Goal: Task Accomplishment & Management: Complete application form

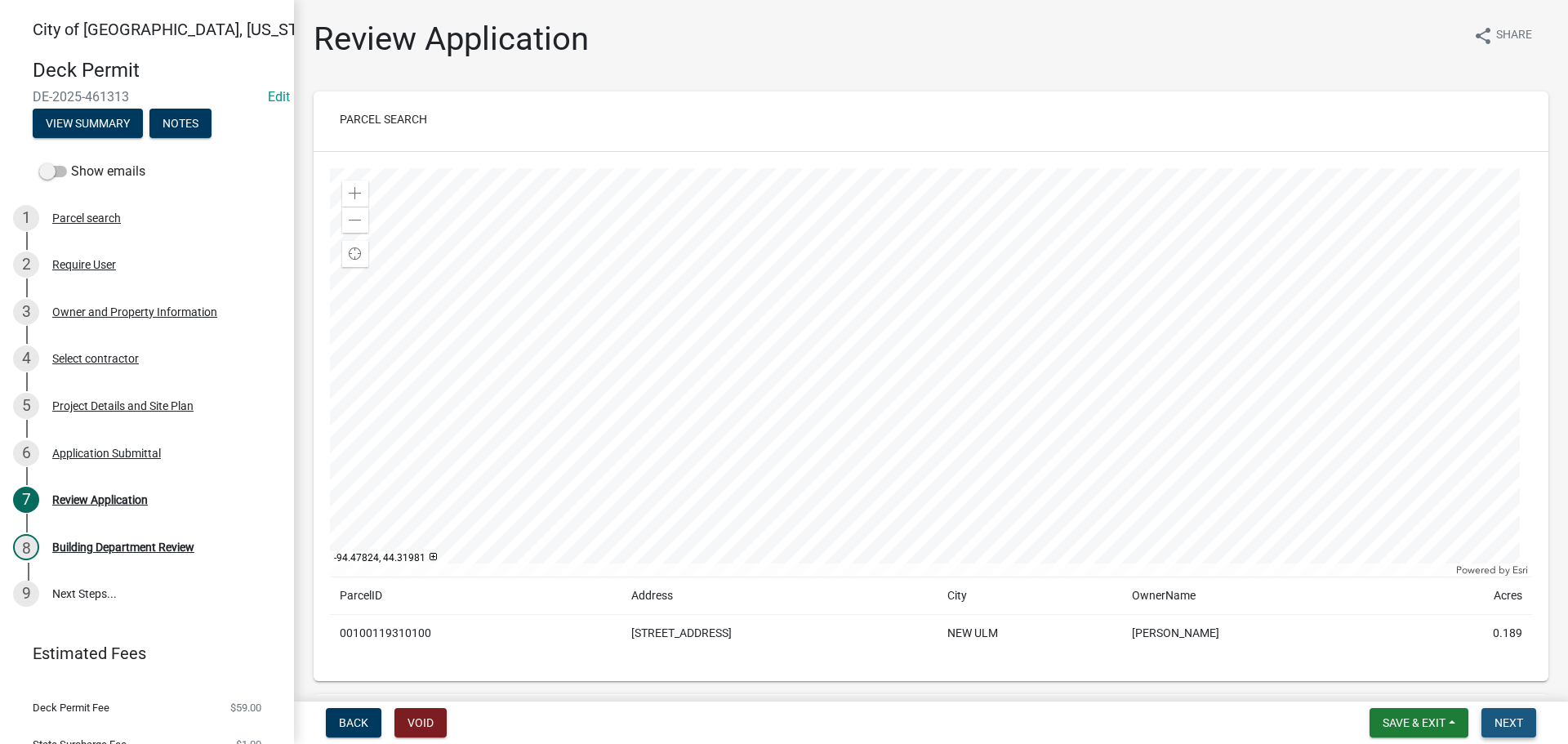
click at [1515, 727] on span "Next" at bounding box center [1508, 722] width 29 height 13
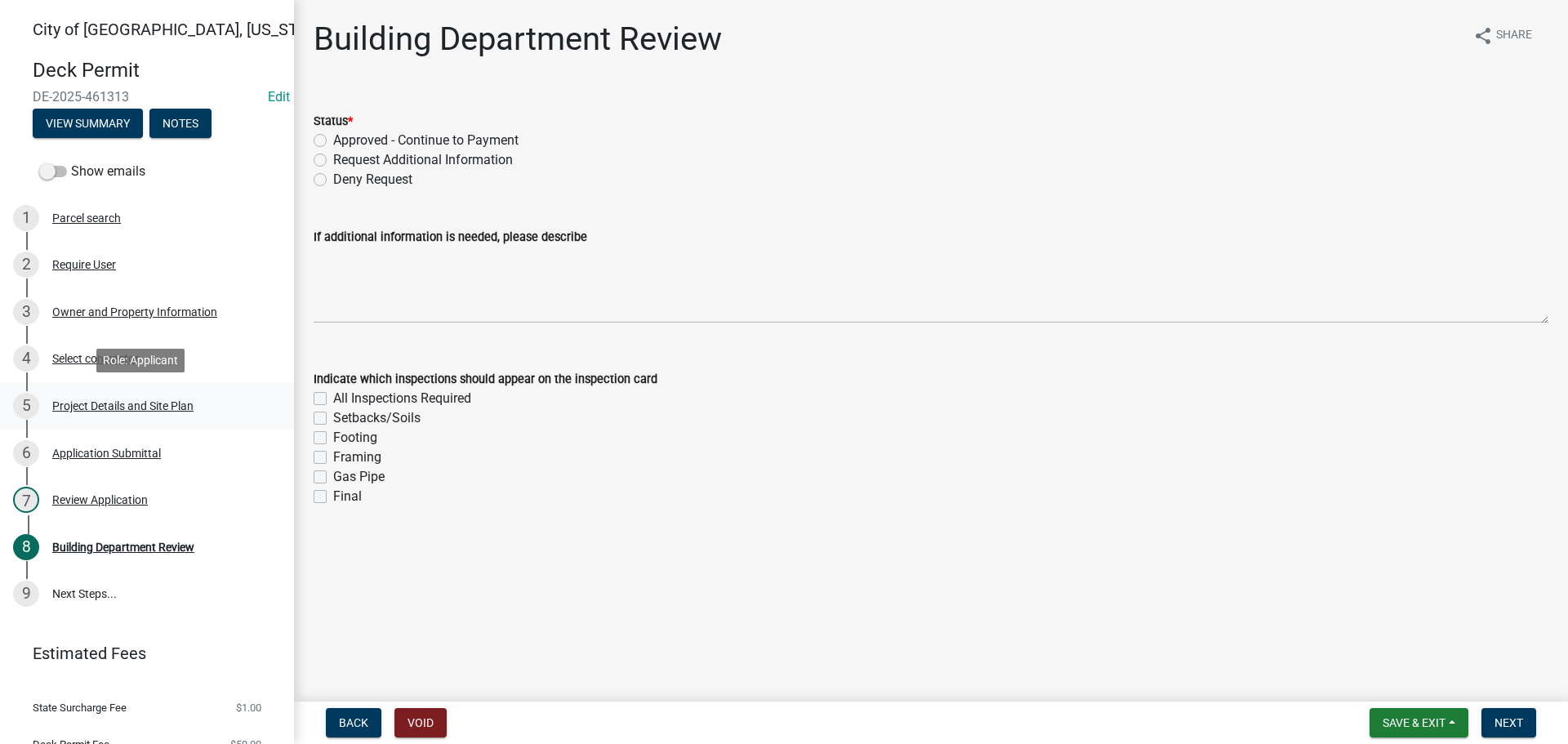
click at [107, 403] on div "Project Details and Site Plan" at bounding box center [122, 406] width 141 height 12
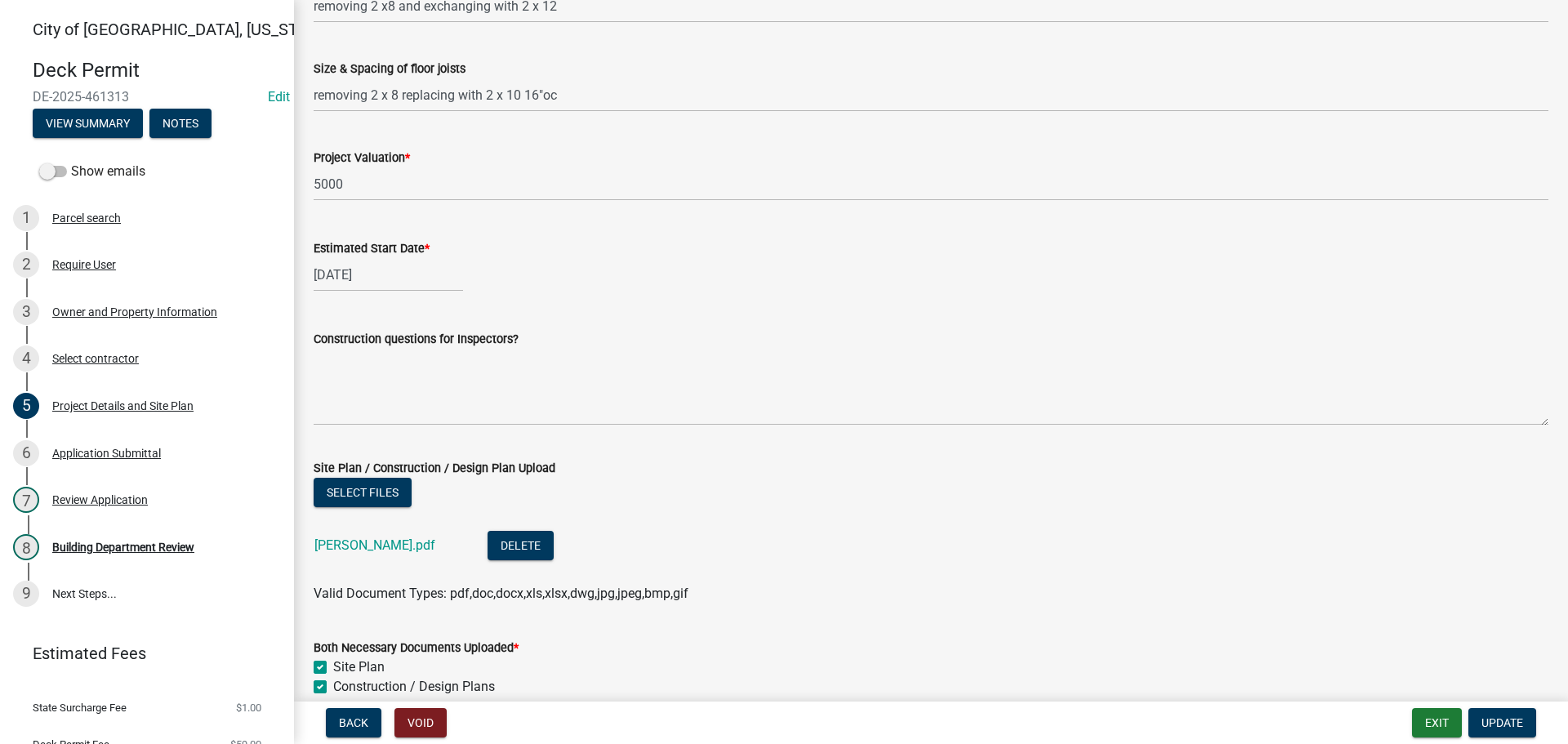
scroll to position [897, 0]
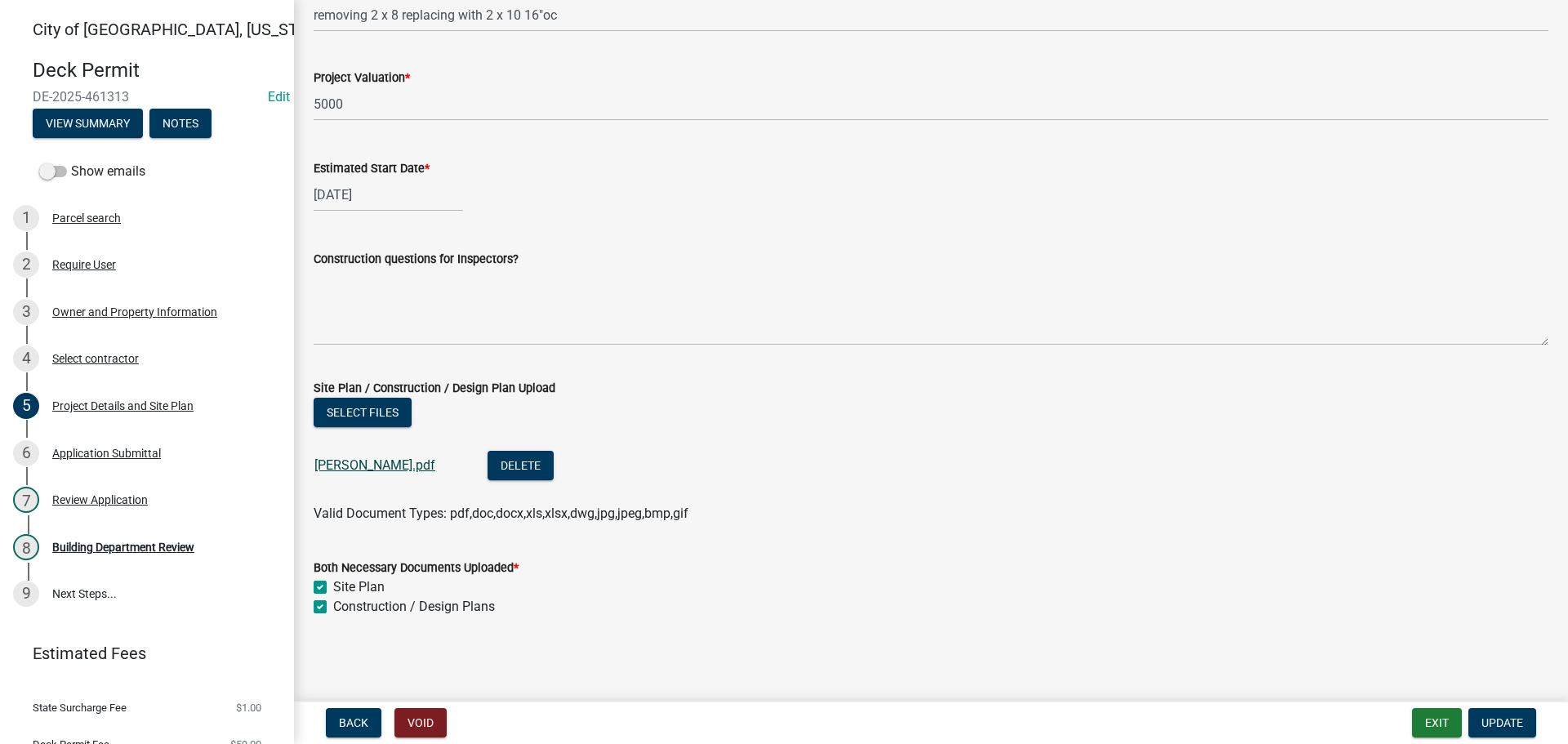
click at [366, 466] on link "[PERSON_NAME].pdf" at bounding box center [374, 465] width 120 height 16
click at [103, 541] on div "Building Department Review" at bounding box center [123, 547] width 142 height 12
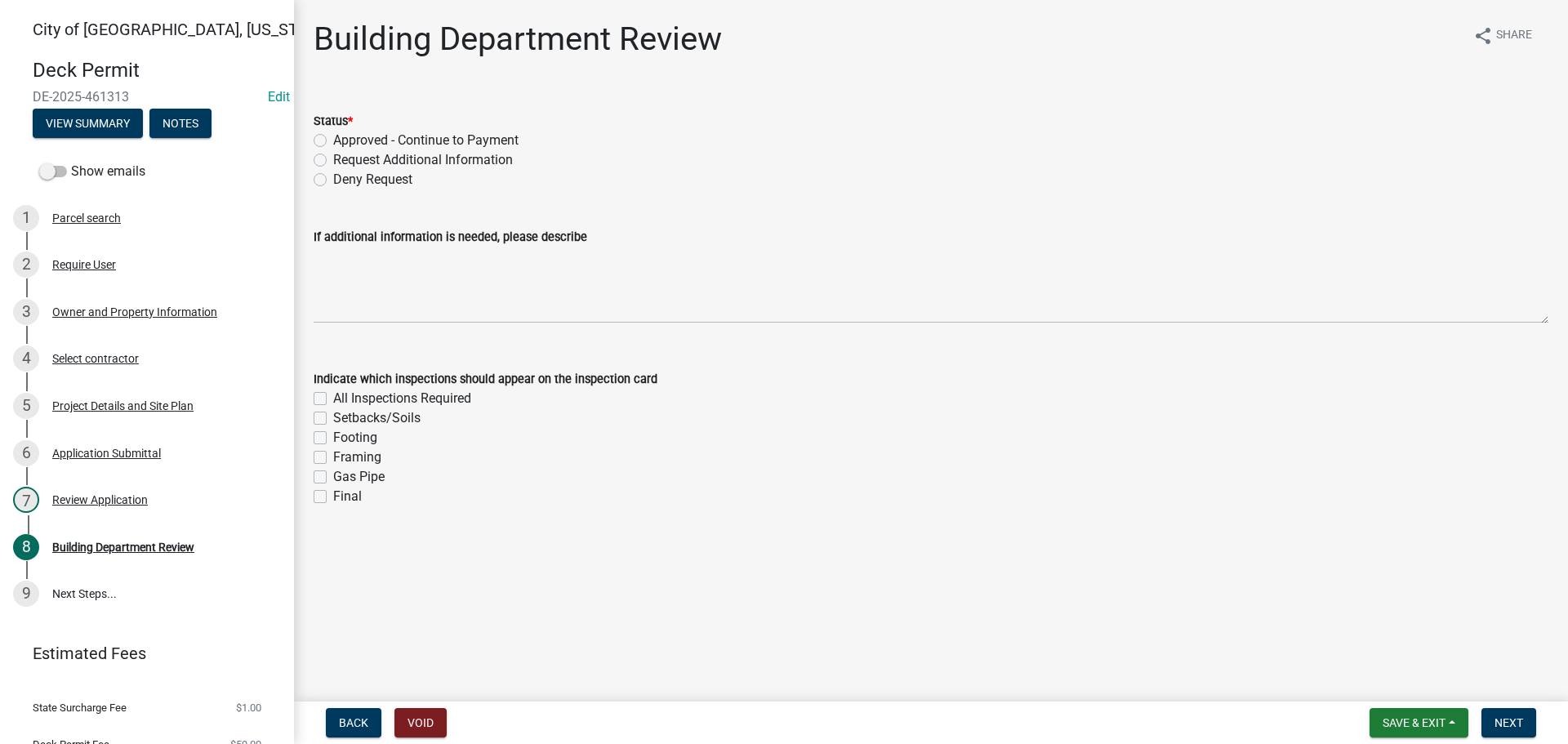
click at [333, 139] on label "Approved - Continue to Payment" at bounding box center [426, 140] width 186 height 20
click at [333, 139] on input "Approved - Continue to Payment" at bounding box center [338, 135] width 11 height 11
radio input "true"
click at [1513, 726] on span "Next" at bounding box center [1508, 722] width 29 height 13
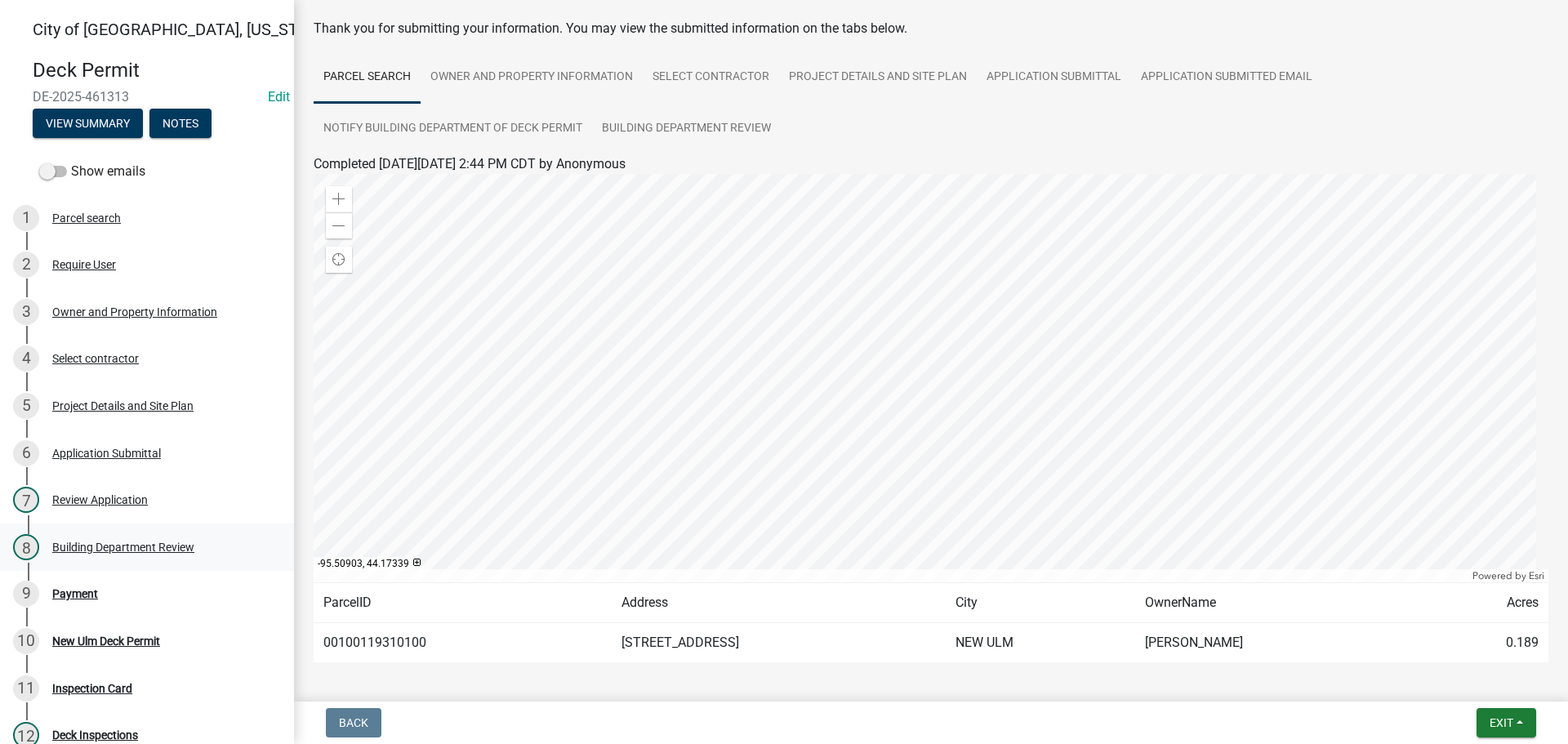
scroll to position [136, 0]
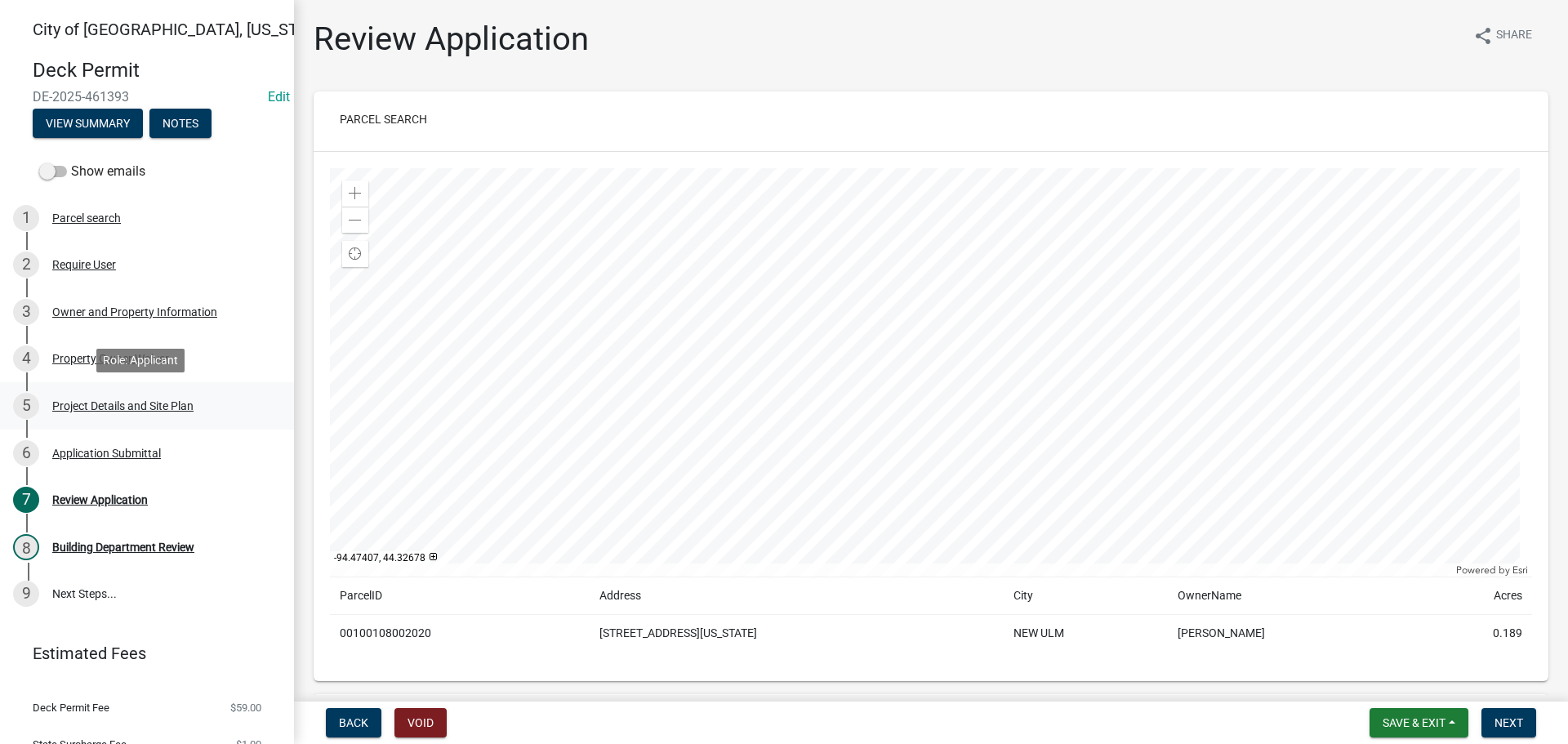
click at [110, 400] on div "Project Details and Site Plan" at bounding box center [122, 406] width 141 height 12
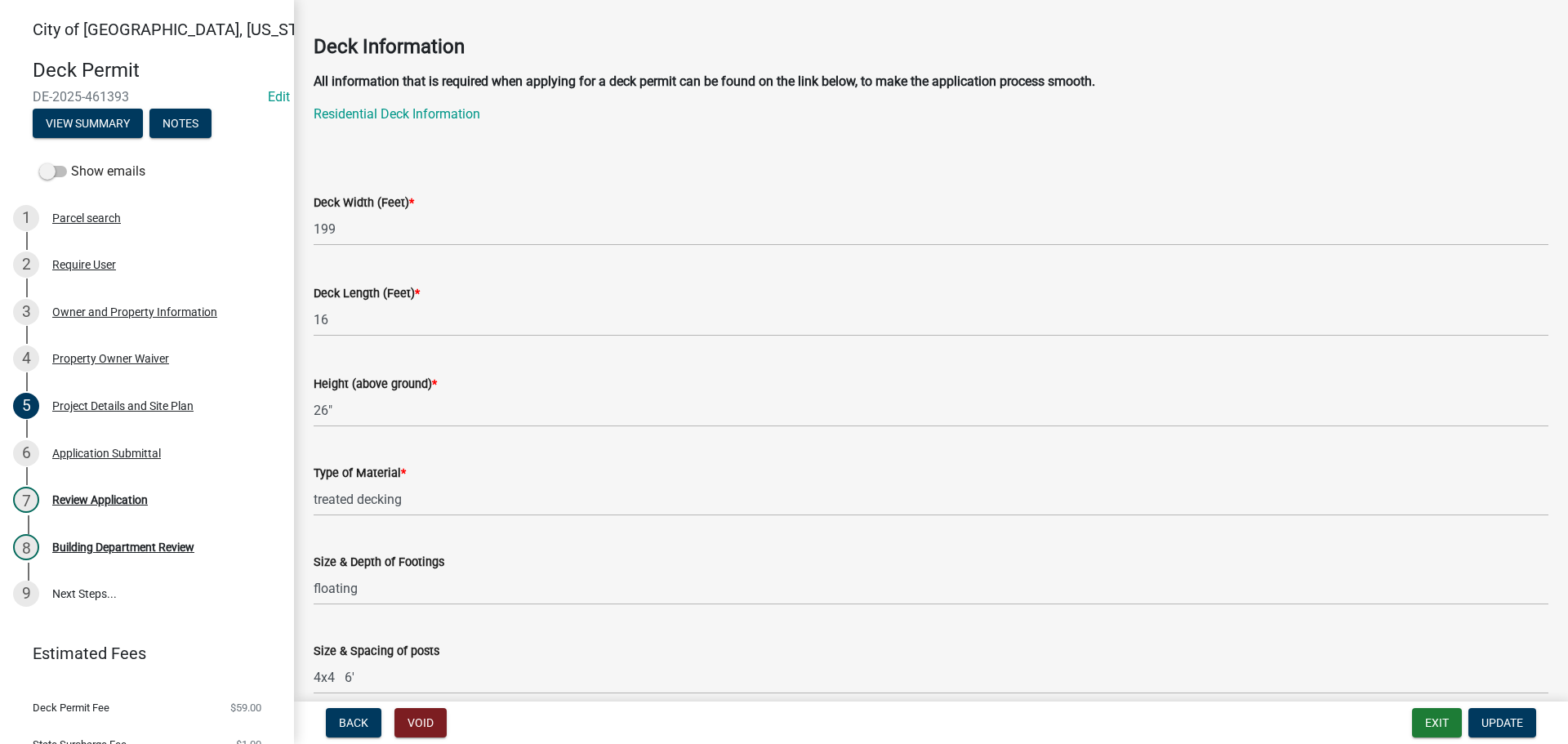
scroll to position [82, 0]
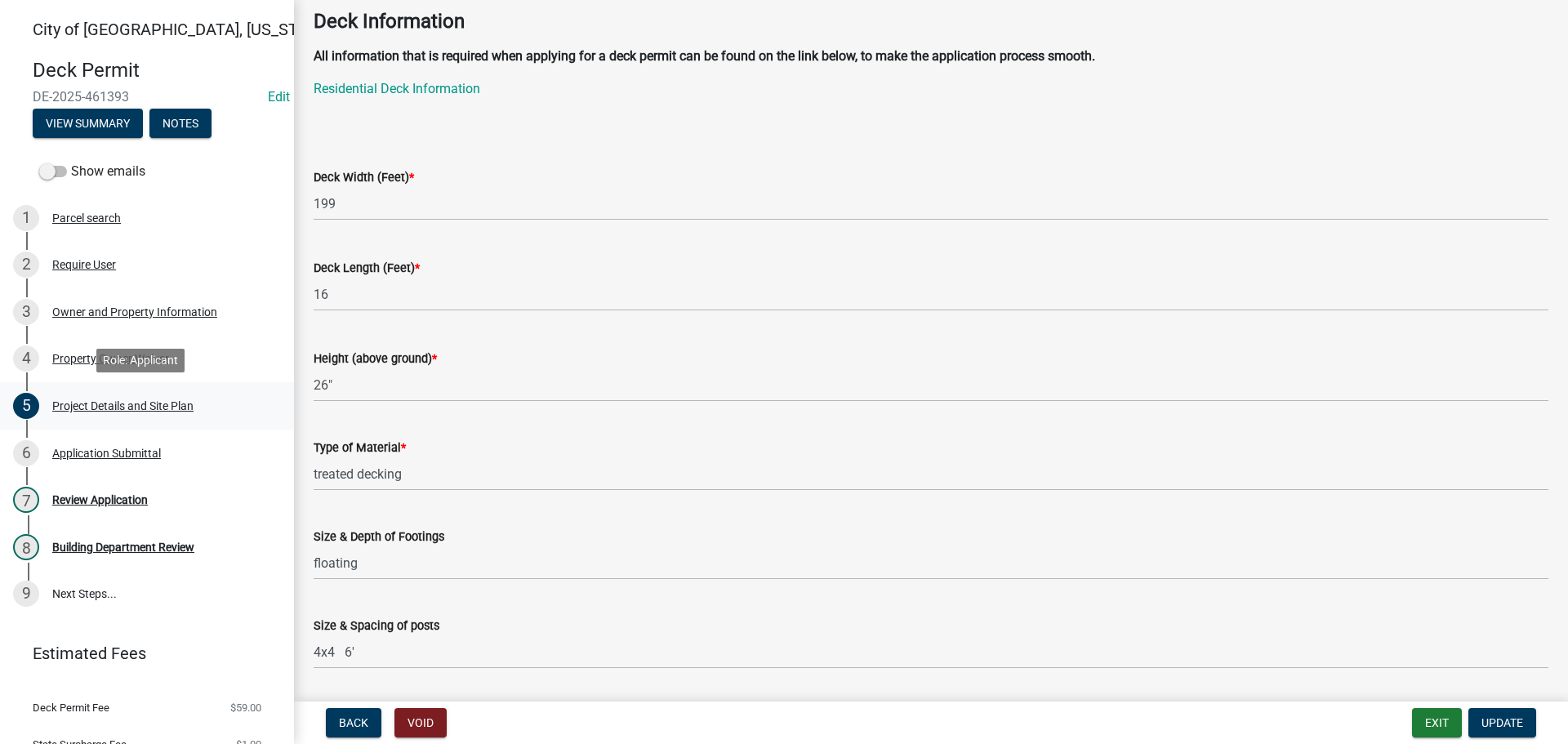
click at [141, 409] on div "Project Details and Site Plan" at bounding box center [122, 406] width 141 height 12
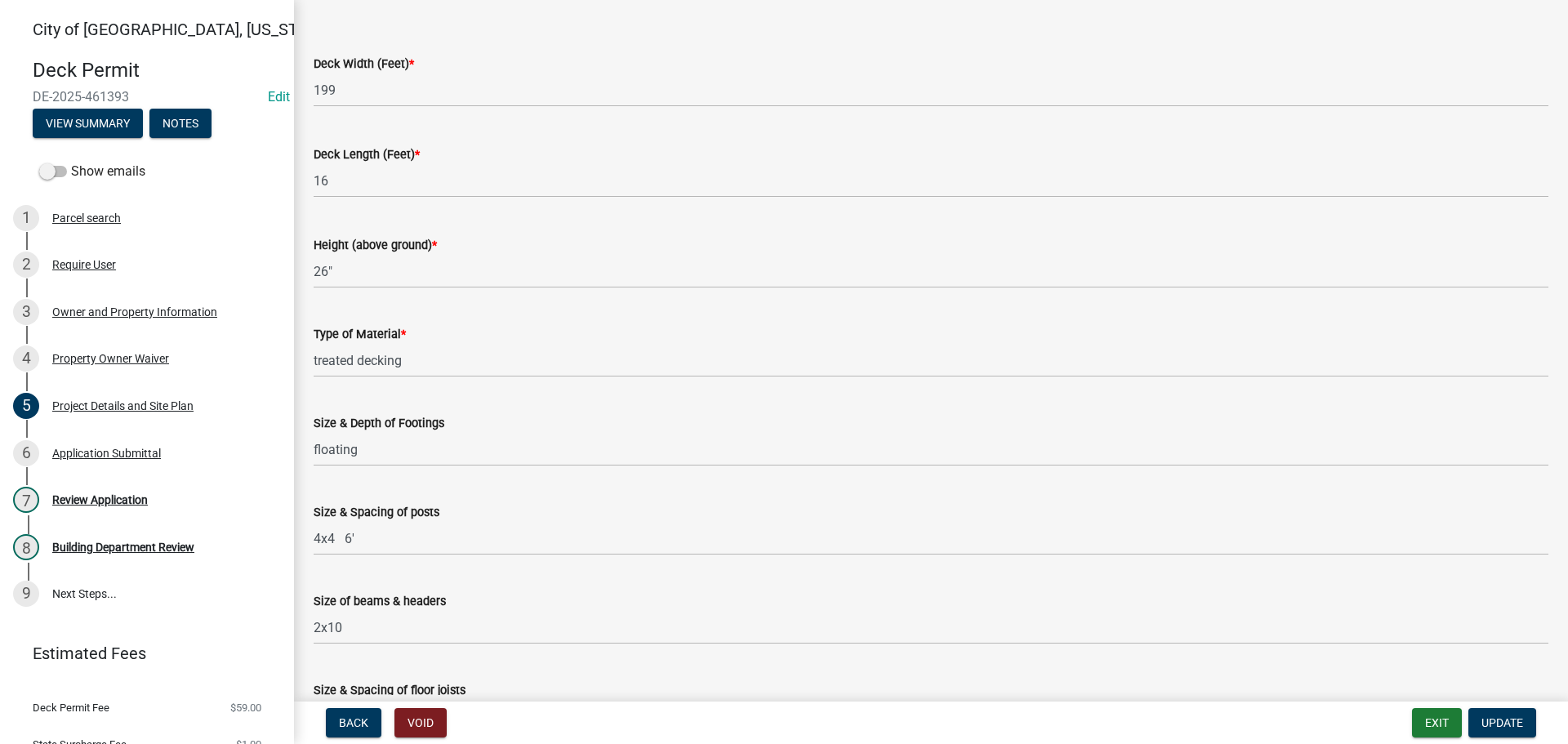
scroll to position [0, 0]
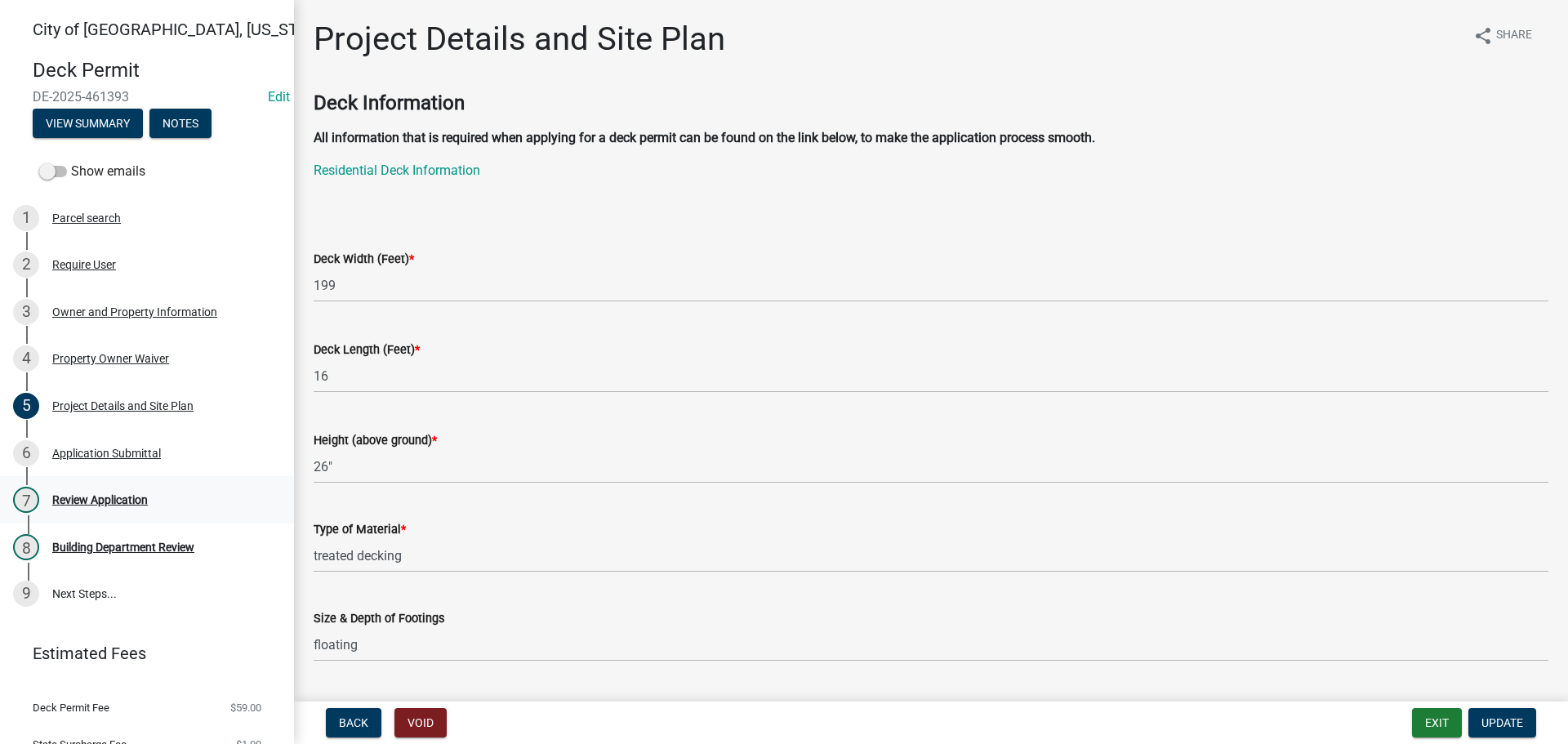
drag, startPoint x: 115, startPoint y: 498, endPoint x: 108, endPoint y: 504, distance: 9.2
click at [114, 498] on div "Review Application" at bounding box center [100, 500] width 96 height 12
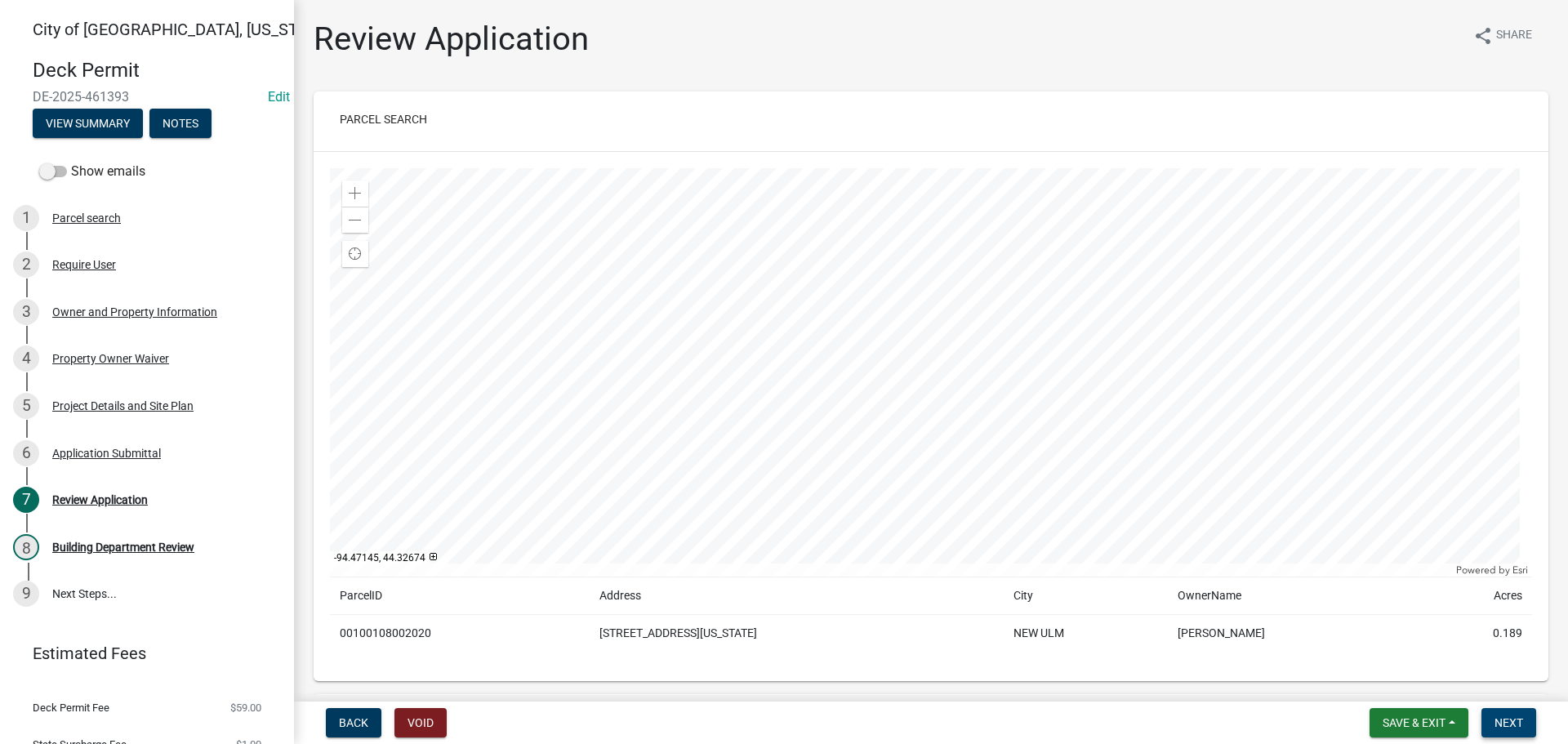
drag, startPoint x: 1504, startPoint y: 725, endPoint x: 1484, endPoint y: 716, distance: 21.9
click at [1503, 721] on span "Next" at bounding box center [1508, 722] width 29 height 13
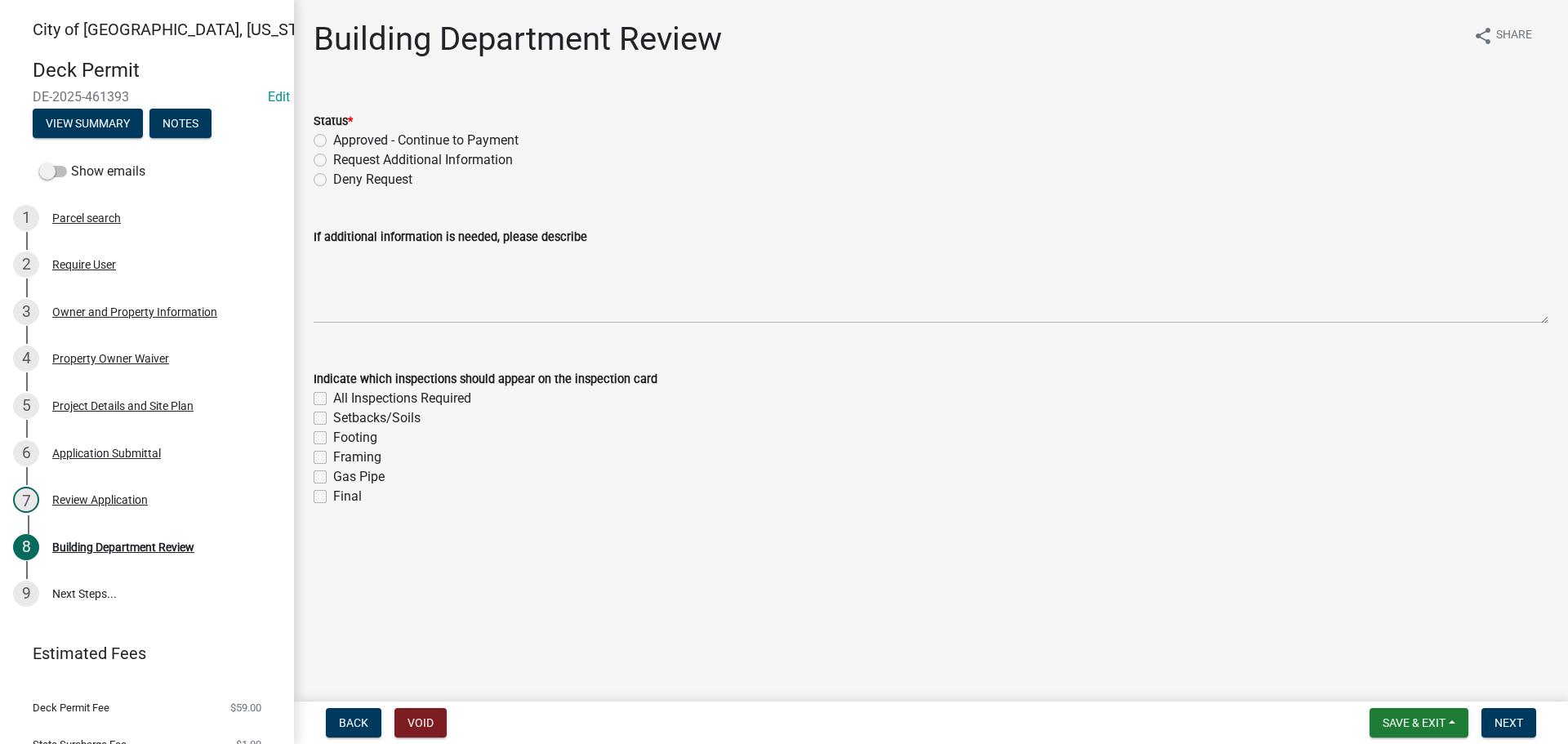
click at [333, 156] on label "Request Additional Information" at bounding box center [423, 160] width 180 height 20
click at [333, 156] on input "Request Additional Information" at bounding box center [338, 155] width 11 height 11
radio input "true"
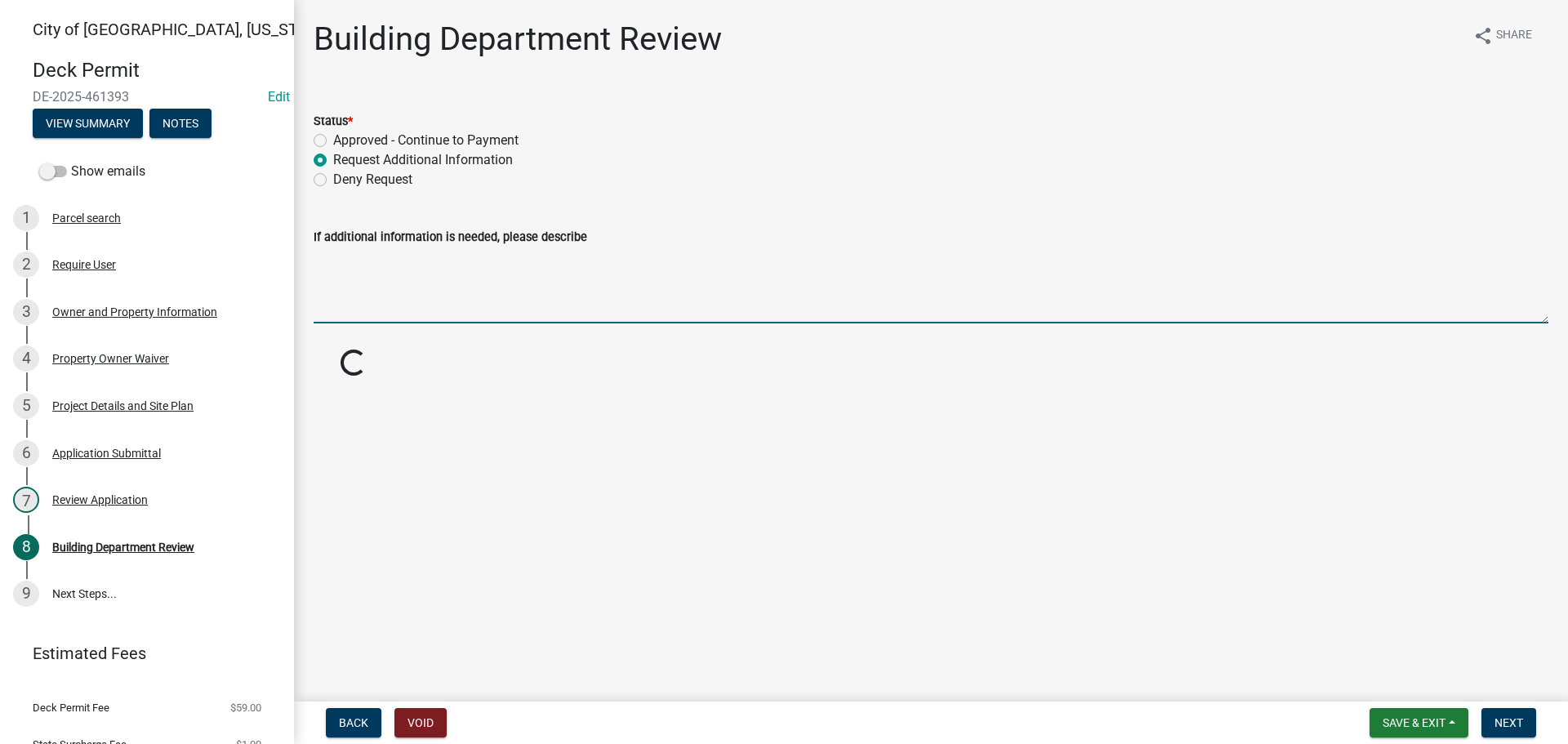
click at [389, 267] on textarea "If additional information is needed, please describe" at bounding box center [931, 286] width 1234 height 77
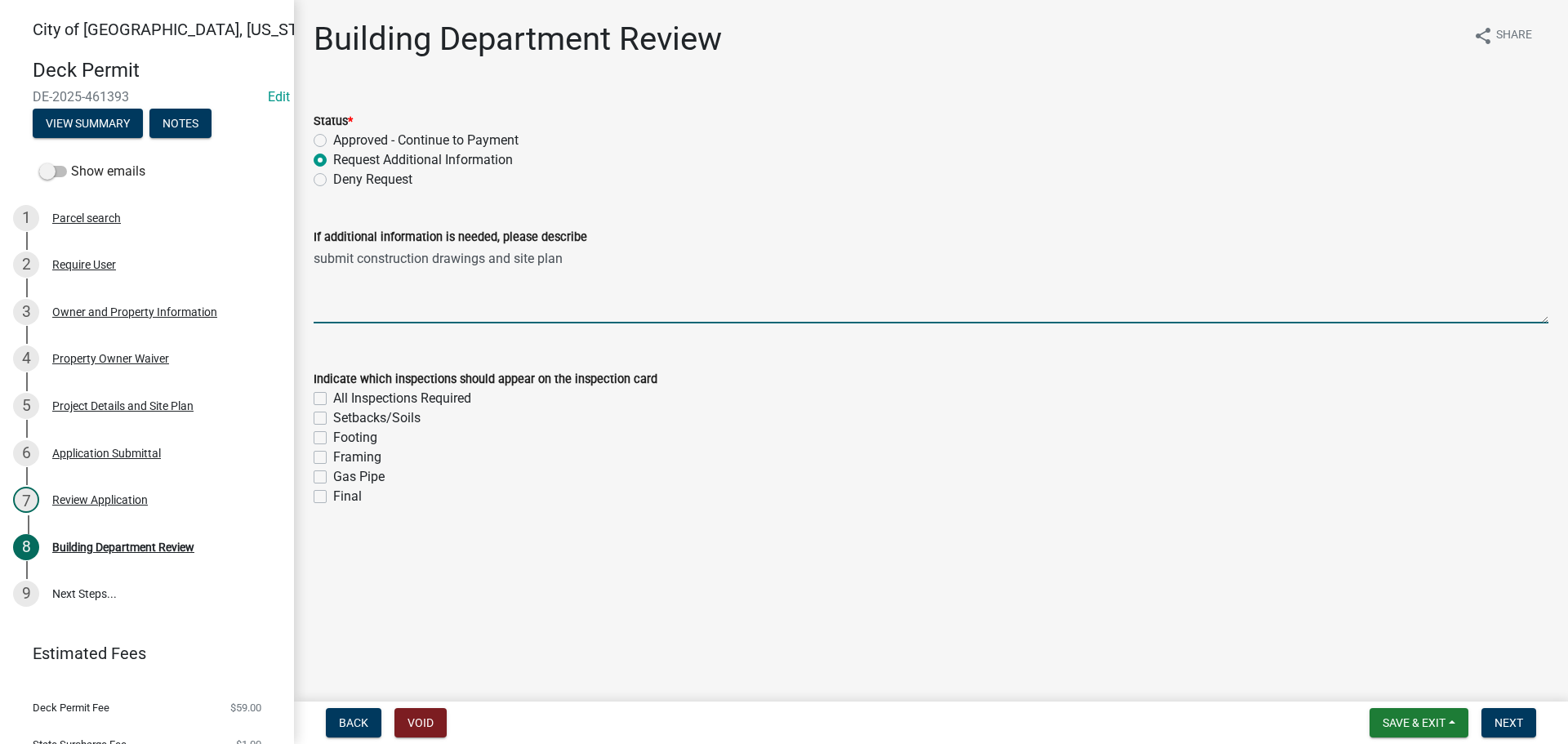
click at [322, 258] on textarea "submit construction drawings and site plan" at bounding box center [931, 286] width 1234 height 77
type textarea "Submit construction drawings and site plan"
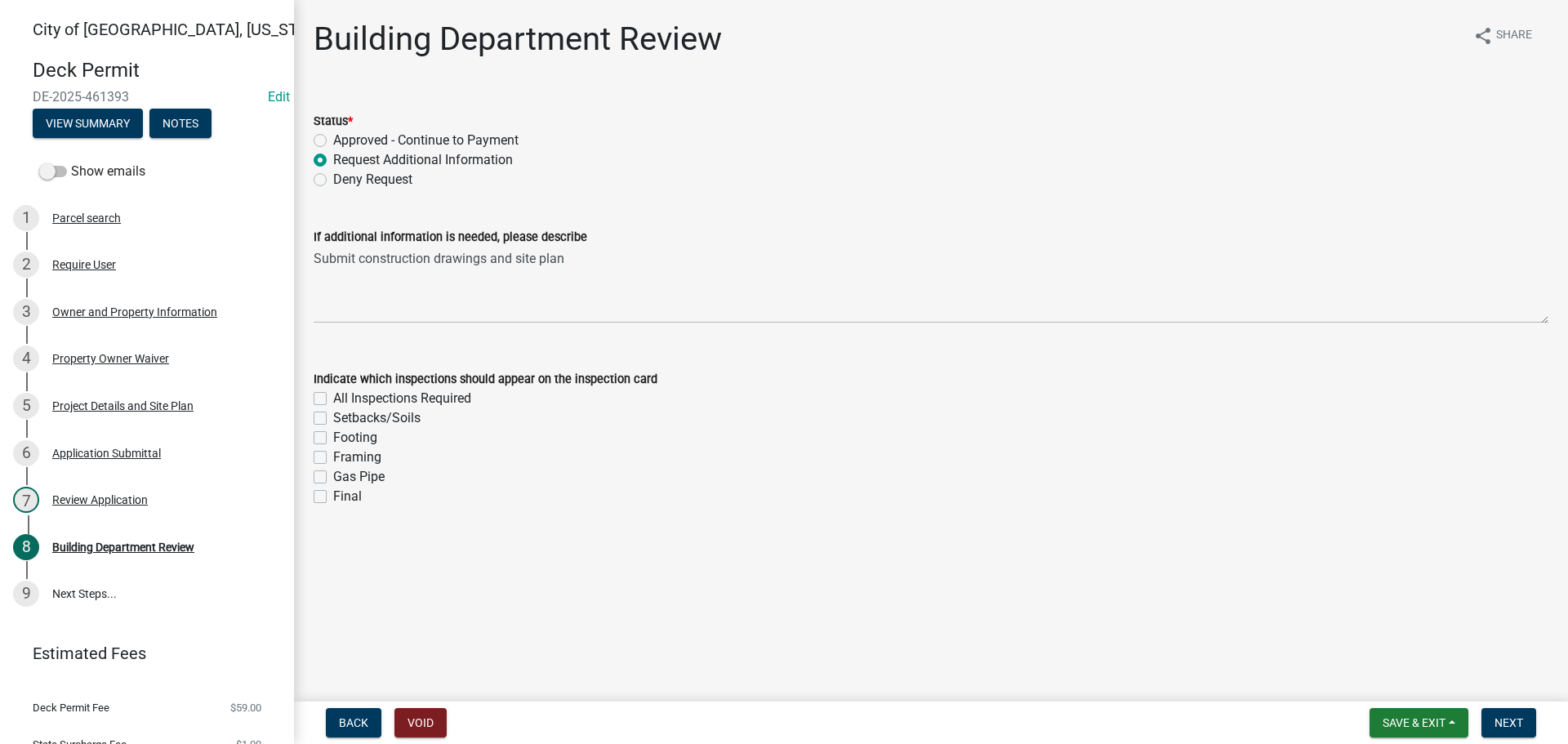
click at [333, 499] on label "Final" at bounding box center [347, 497] width 29 height 20
click at [333, 498] on input "Final" at bounding box center [338, 492] width 11 height 11
checkbox input "true"
checkbox input "false"
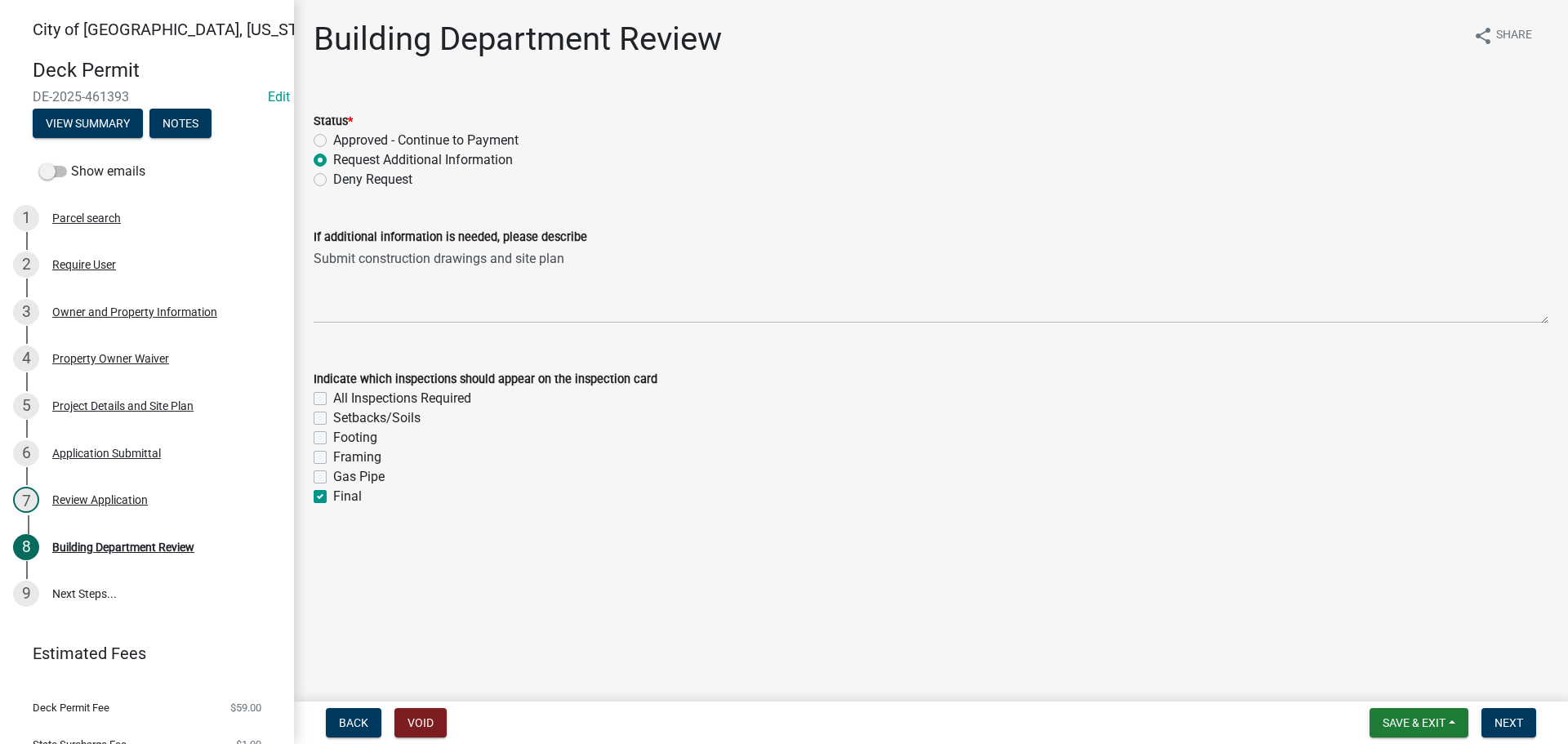
checkbox input "false"
checkbox input "true"
click at [333, 455] on label "Framing" at bounding box center [356, 457] width 48 height 20
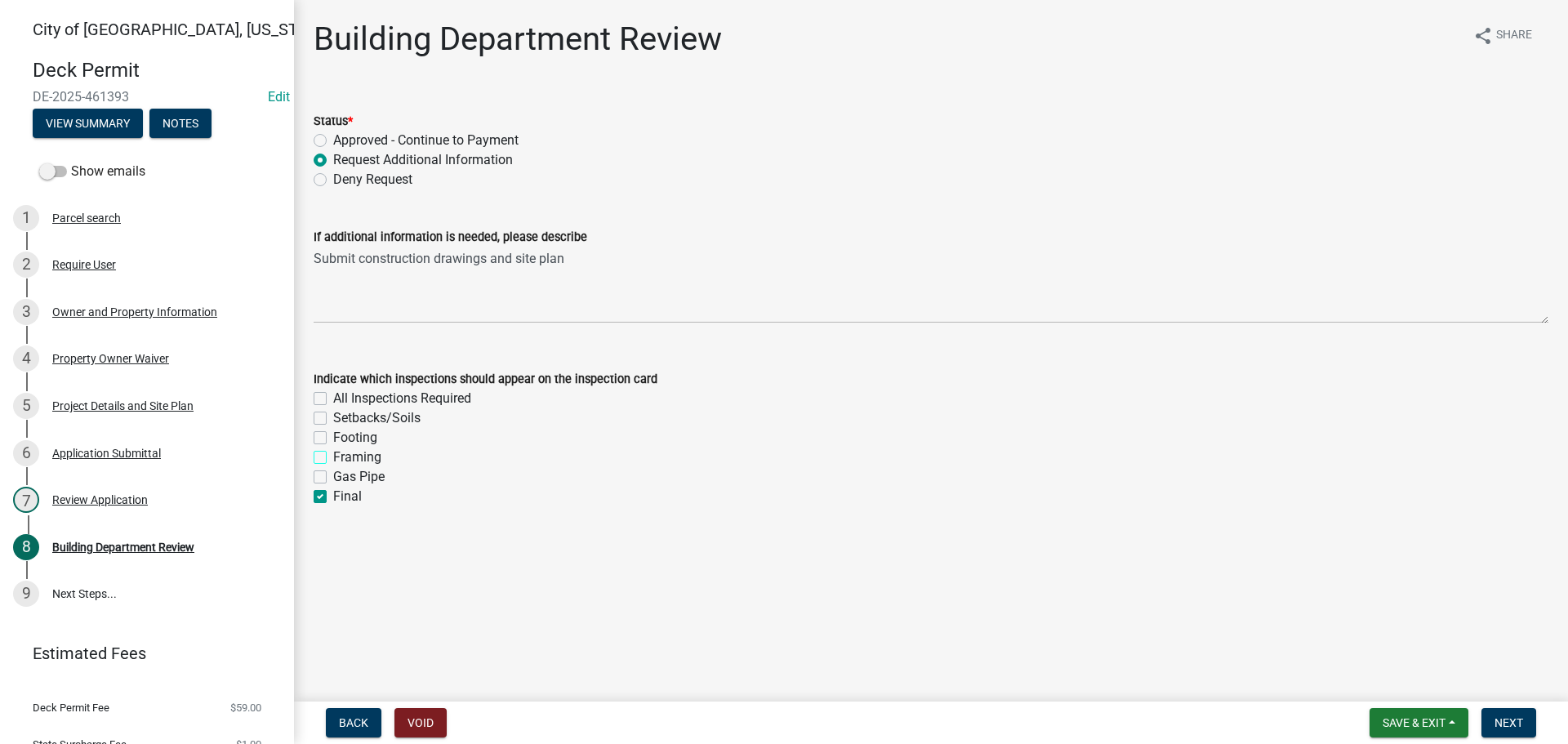
click at [333, 455] on input "Framing" at bounding box center [338, 453] width 11 height 11
checkbox input "true"
checkbox input "false"
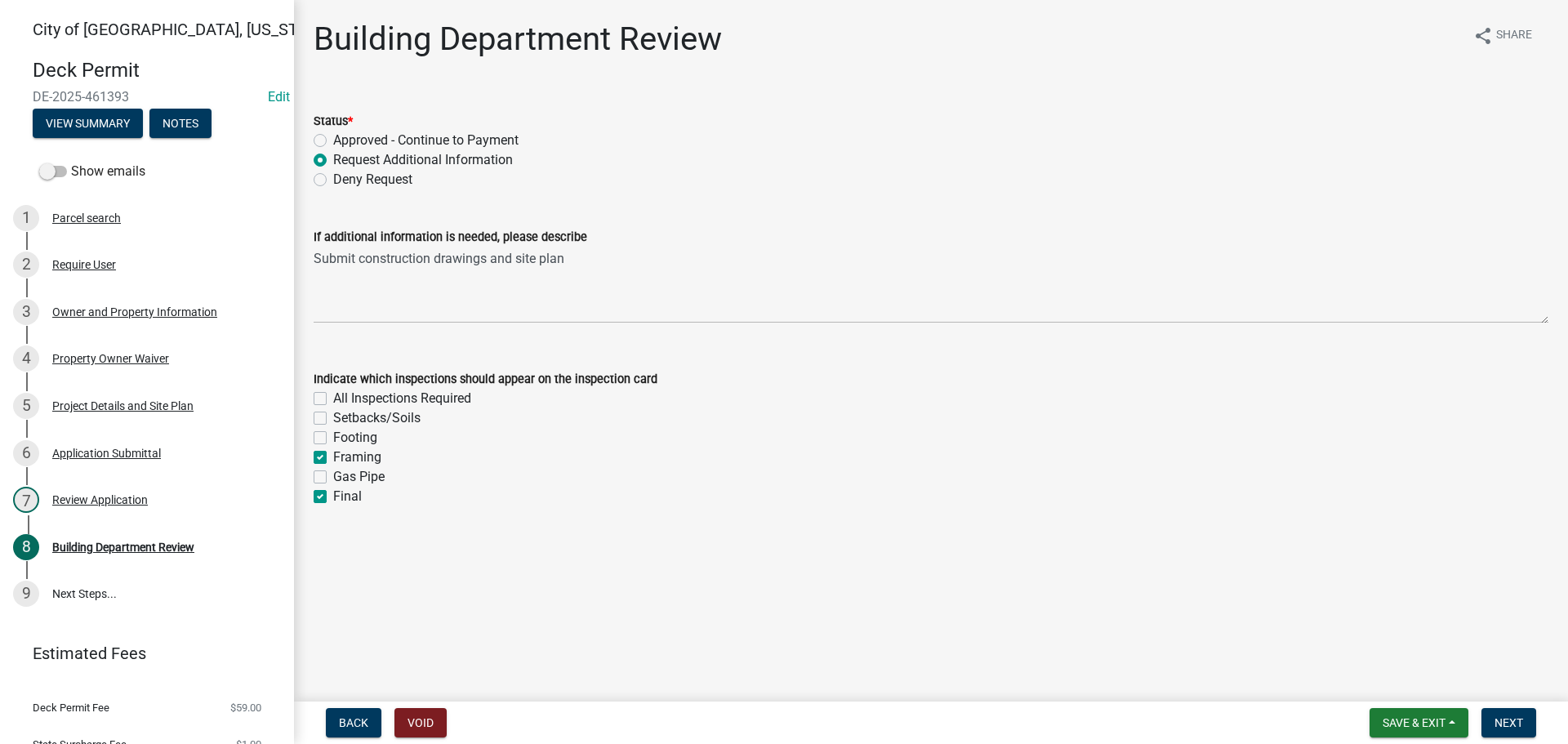
checkbox input "true"
checkbox input "false"
checkbox input "true"
click at [333, 438] on label "Footing" at bounding box center [354, 438] width 44 height 20
click at [333, 438] on input "Footing" at bounding box center [338, 433] width 11 height 11
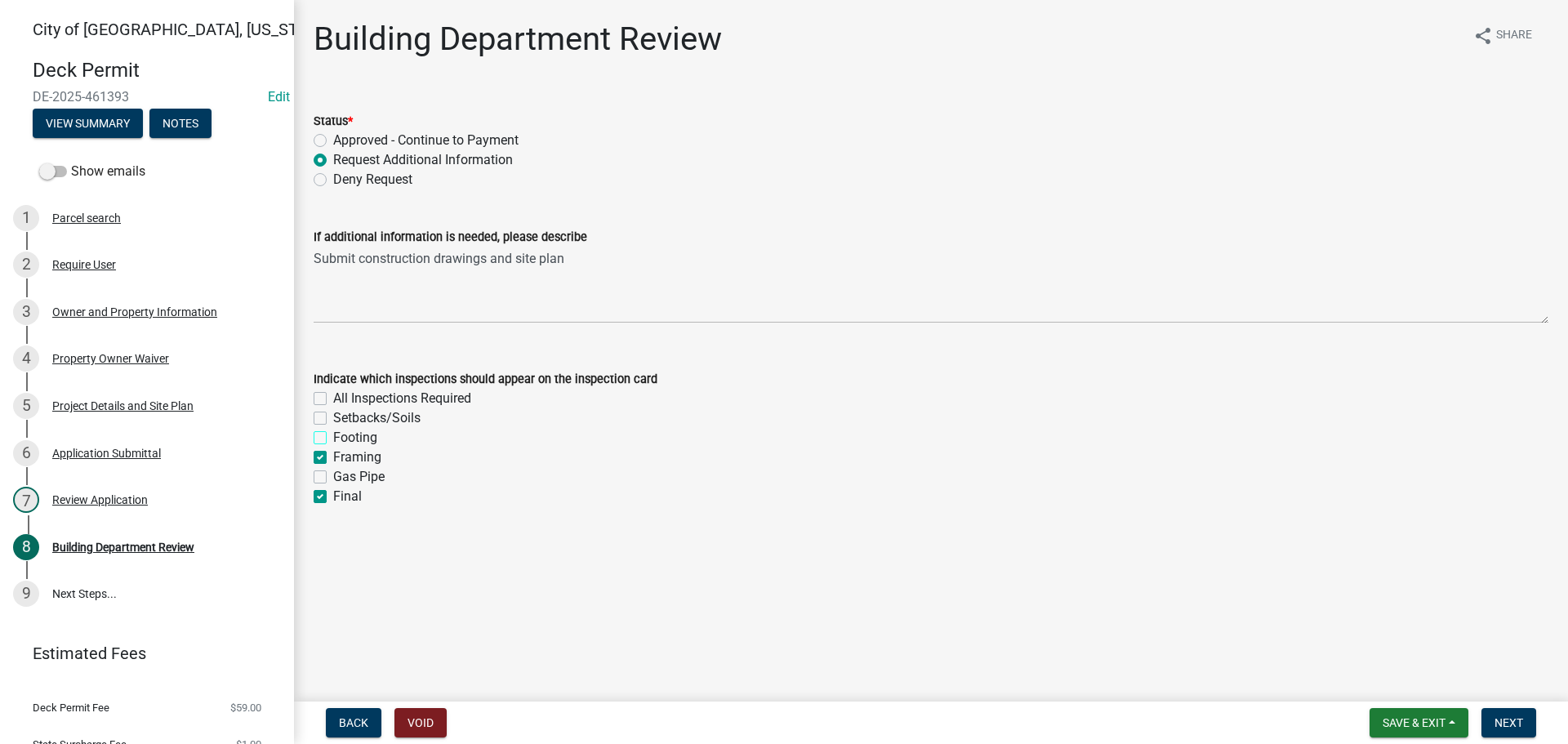
checkbox input "true"
checkbox input "false"
checkbox input "true"
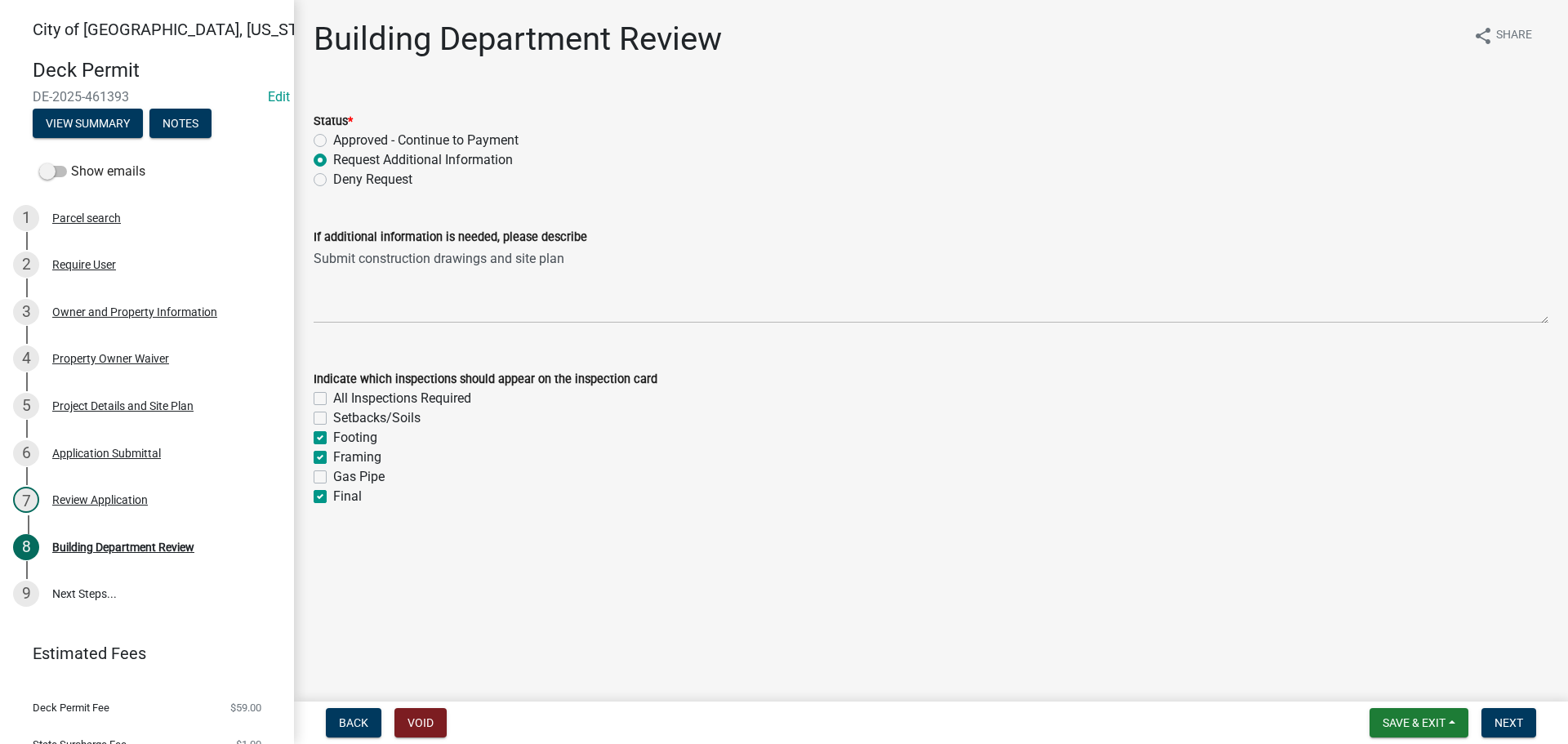
checkbox input "false"
checkbox input "true"
drag, startPoint x: 313, startPoint y: 416, endPoint x: 353, endPoint y: 437, distance: 45.2
click at [314, 416] on div "Indicate which inspections should appear on the inspection card All Inspections…" at bounding box center [930, 428] width 1259 height 157
click at [333, 418] on label "Setbacks/Soils" at bounding box center [376, 418] width 87 height 20
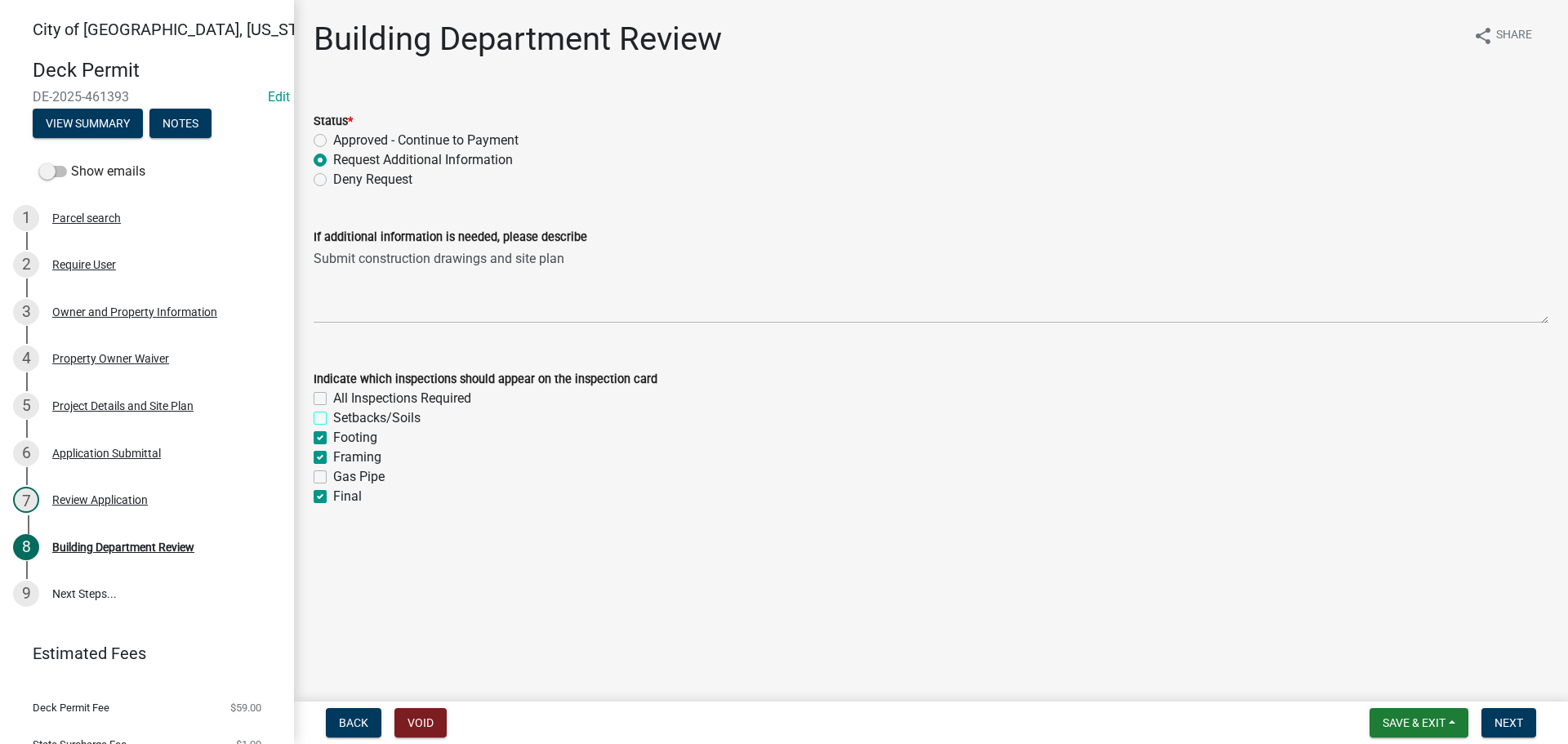
click at [333, 418] on input "Setbacks/Soils" at bounding box center [338, 413] width 11 height 11
checkbox input "true"
checkbox input "false"
checkbox input "true"
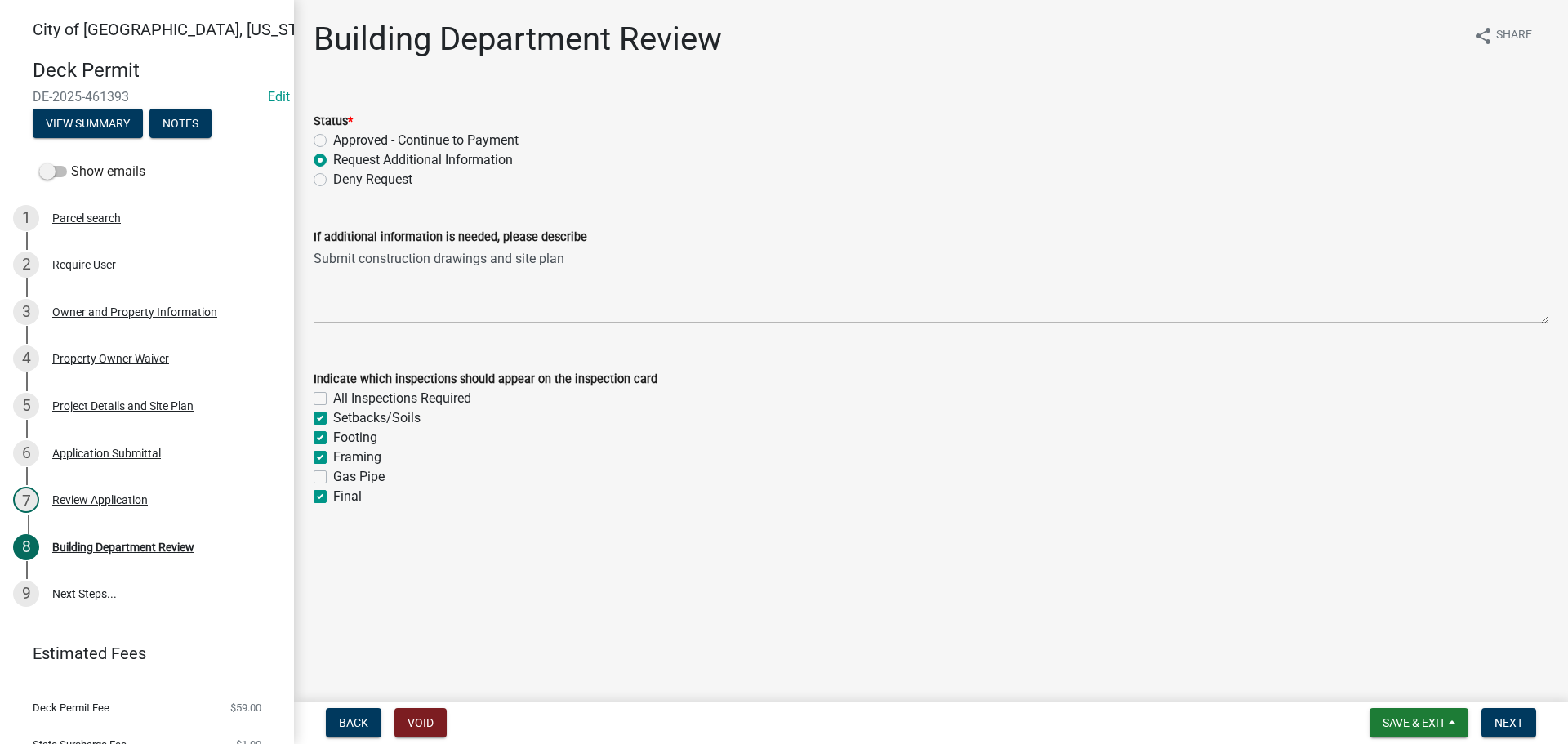
checkbox input "true"
checkbox input "false"
checkbox input "true"
click at [1498, 719] on span "Next" at bounding box center [1508, 722] width 29 height 13
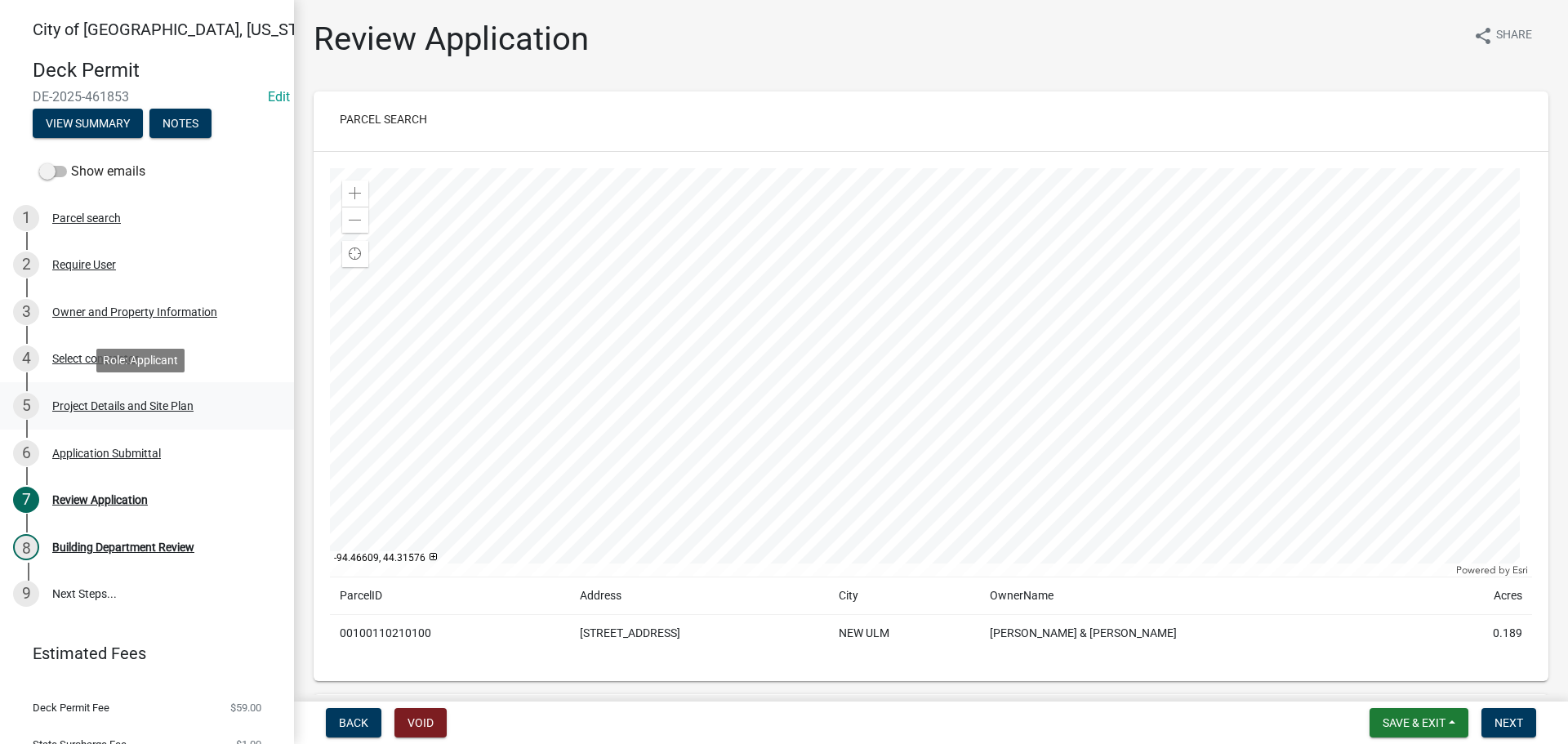
click at [104, 406] on div "Project Details and Site Plan" at bounding box center [122, 406] width 141 height 12
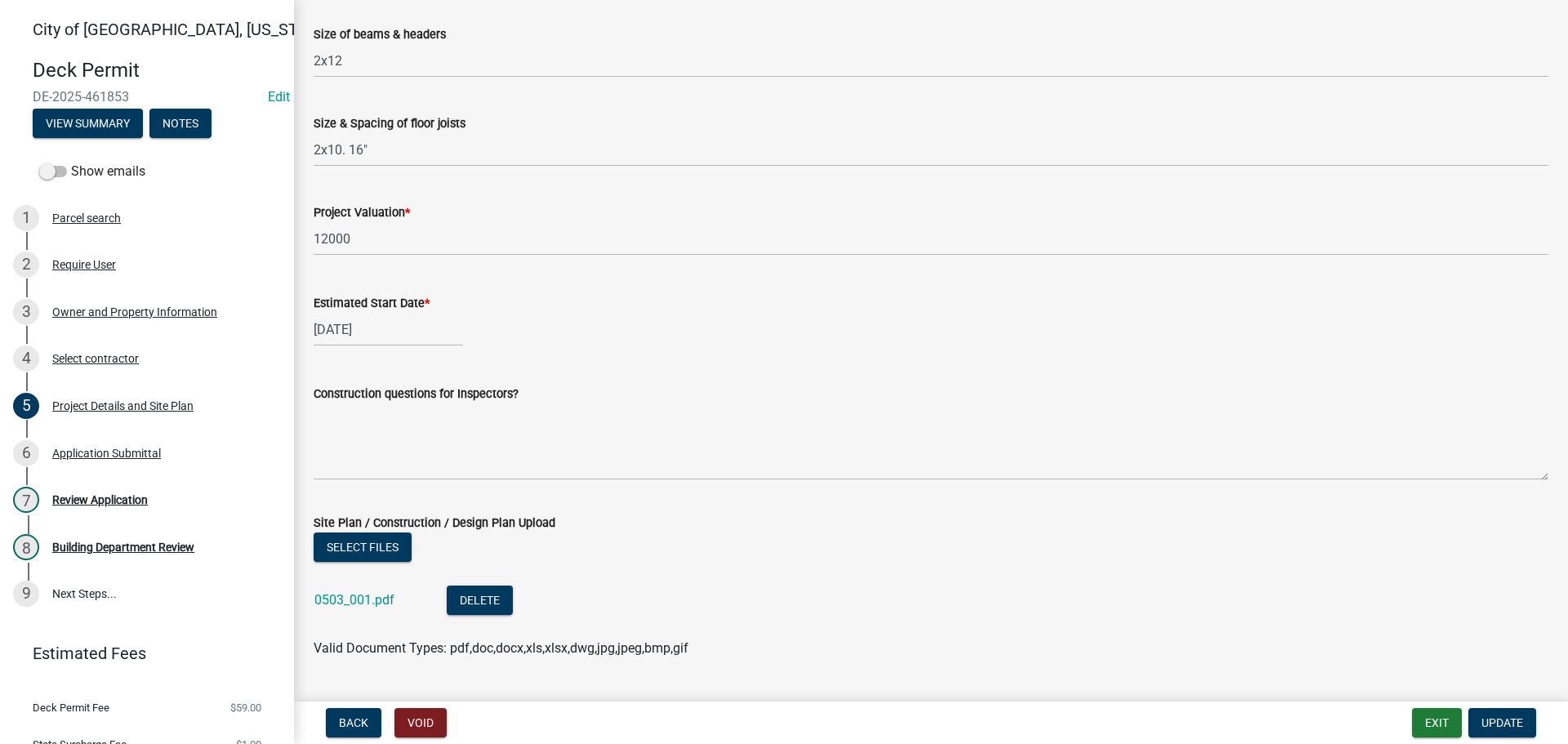
scroll to position [817, 0]
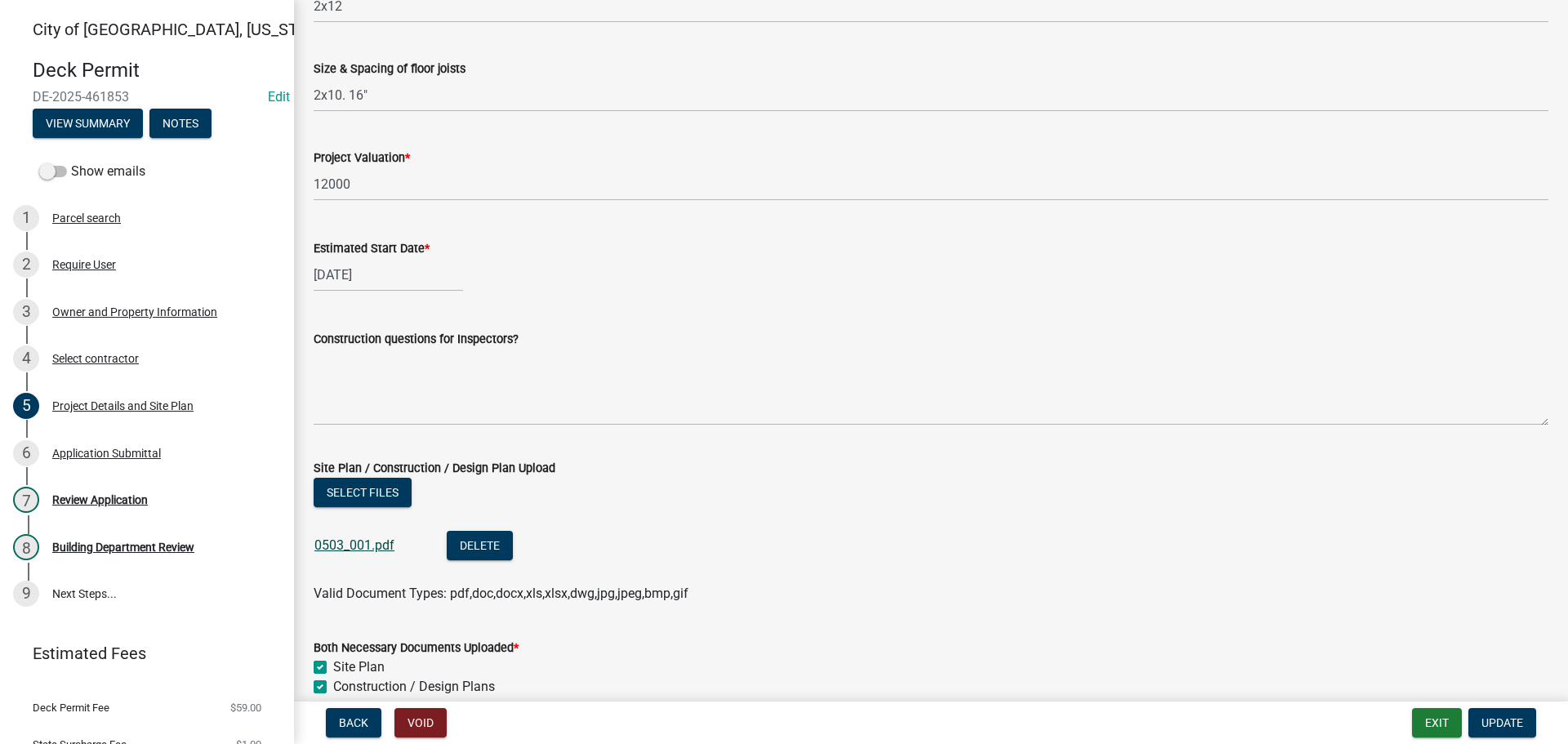
click at [345, 546] on link "0503_001.pdf" at bounding box center [353, 545] width 80 height 16
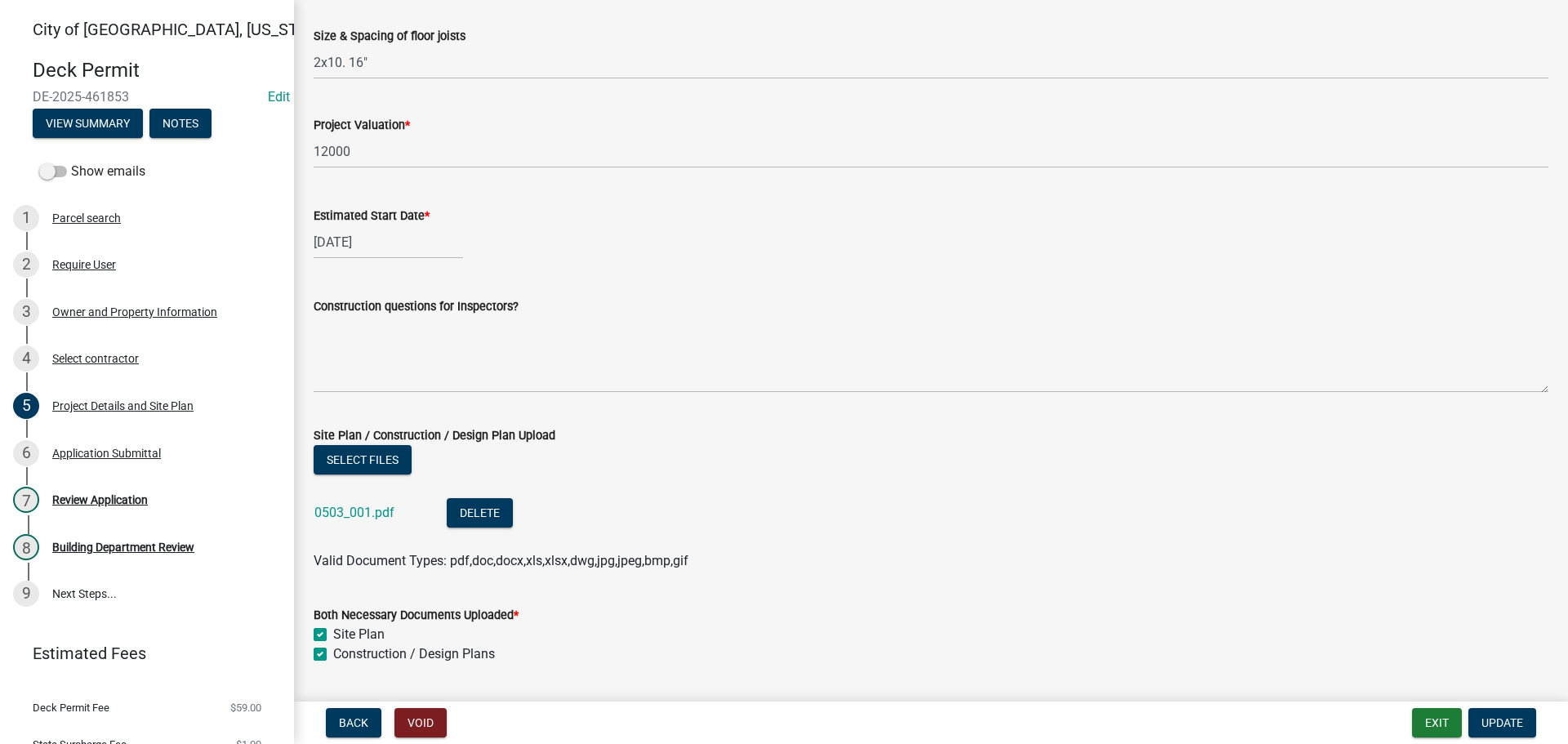
scroll to position [897, 0]
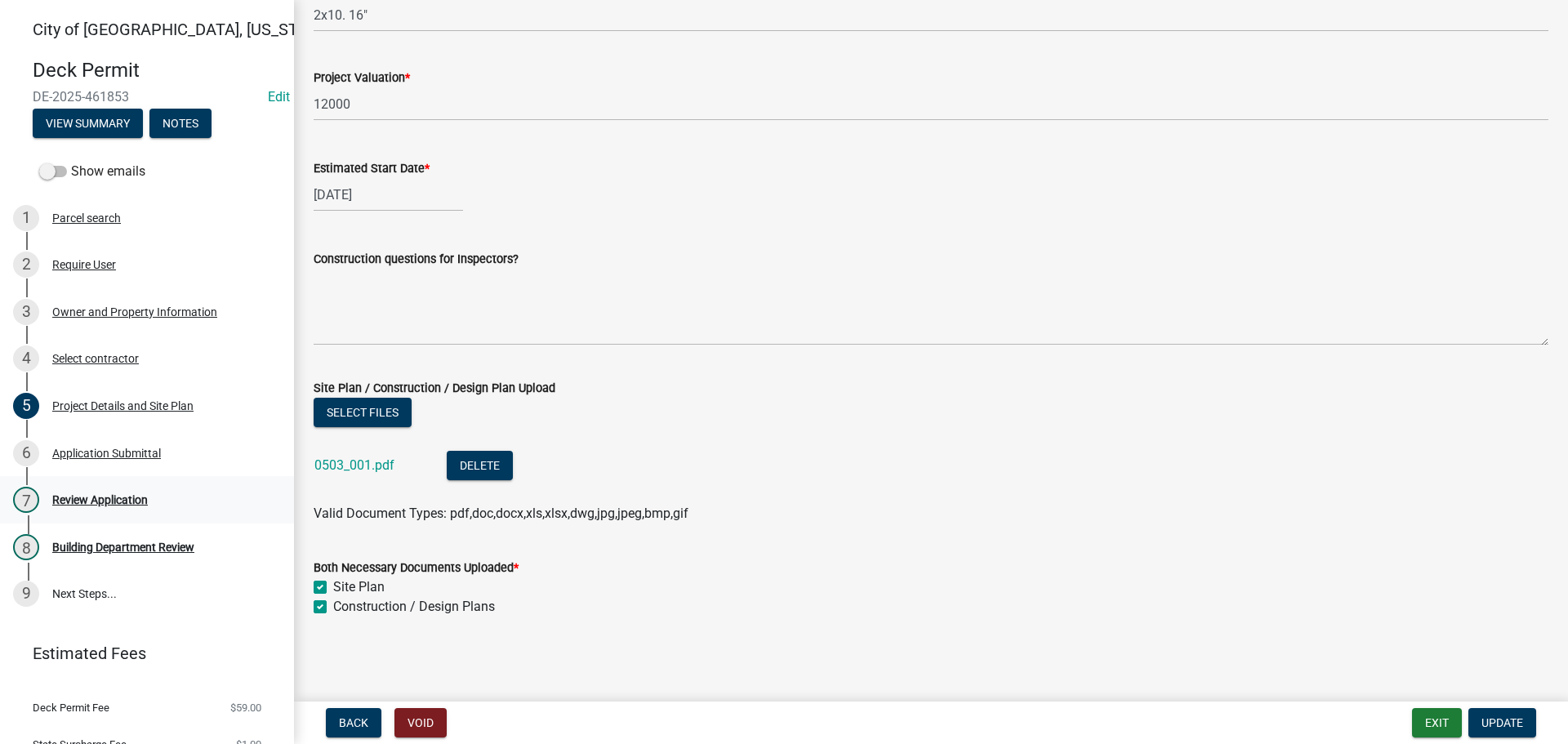
click at [66, 498] on div "Review Application" at bounding box center [100, 500] width 96 height 12
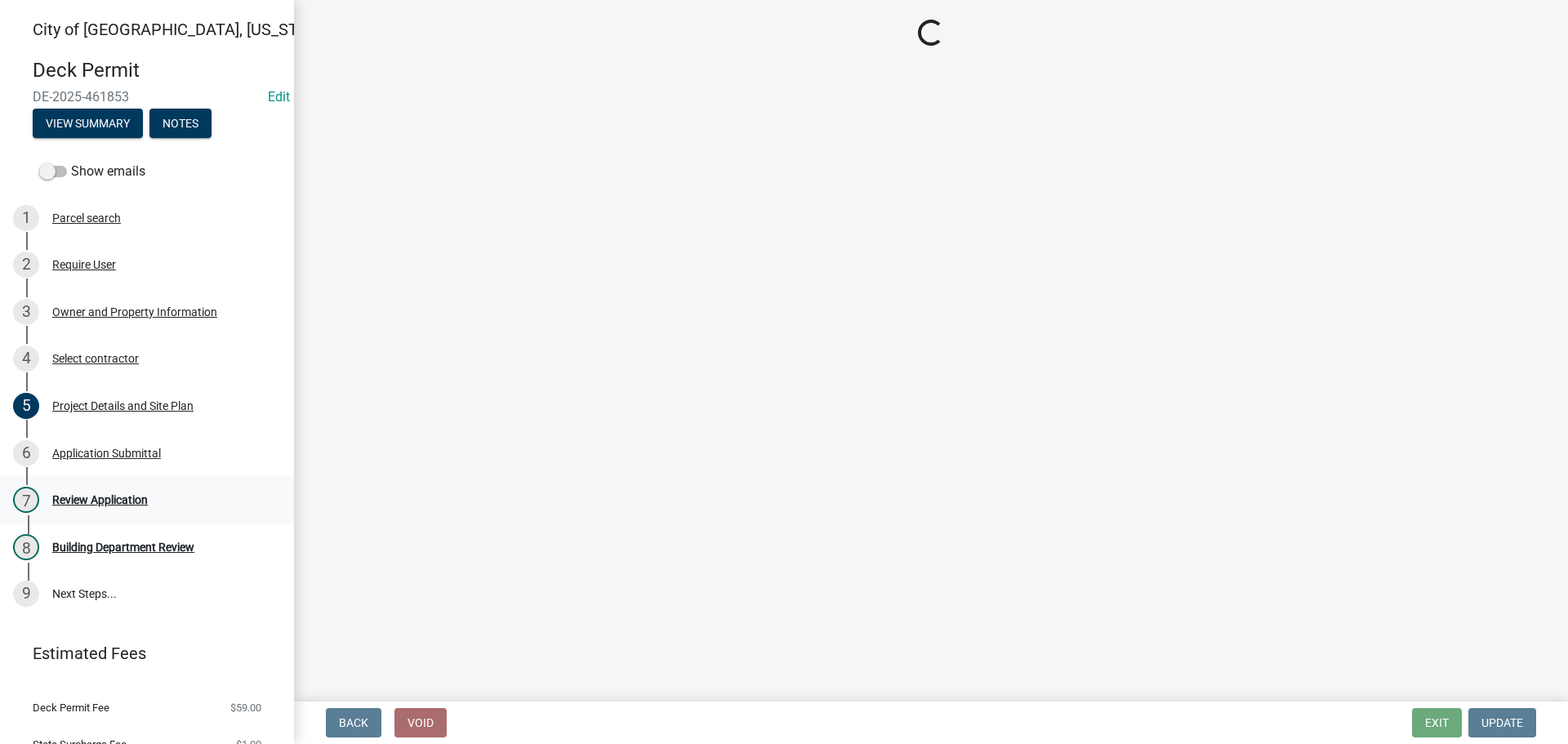
scroll to position [0, 0]
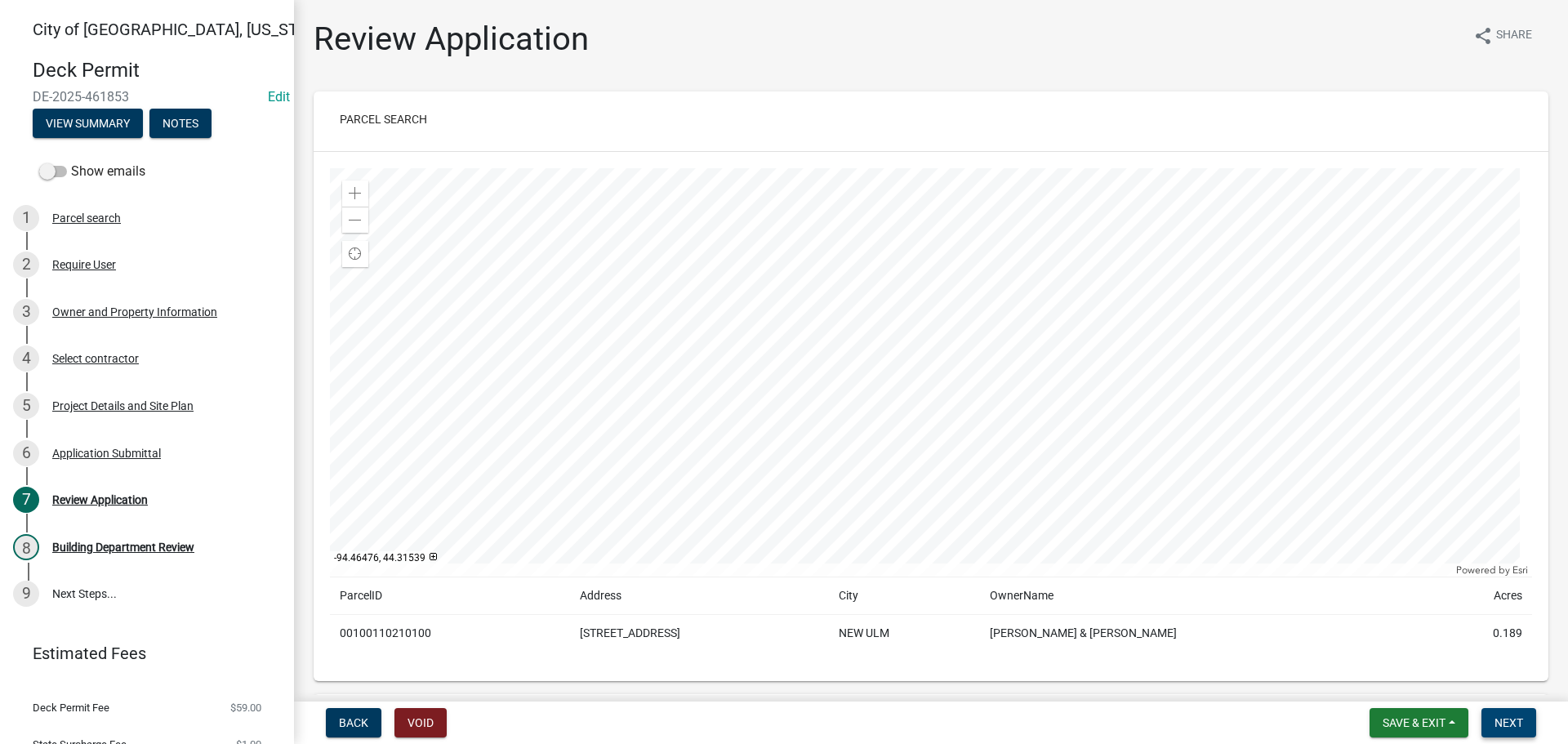
click at [1495, 715] on button "Next" at bounding box center [1508, 723] width 54 height 30
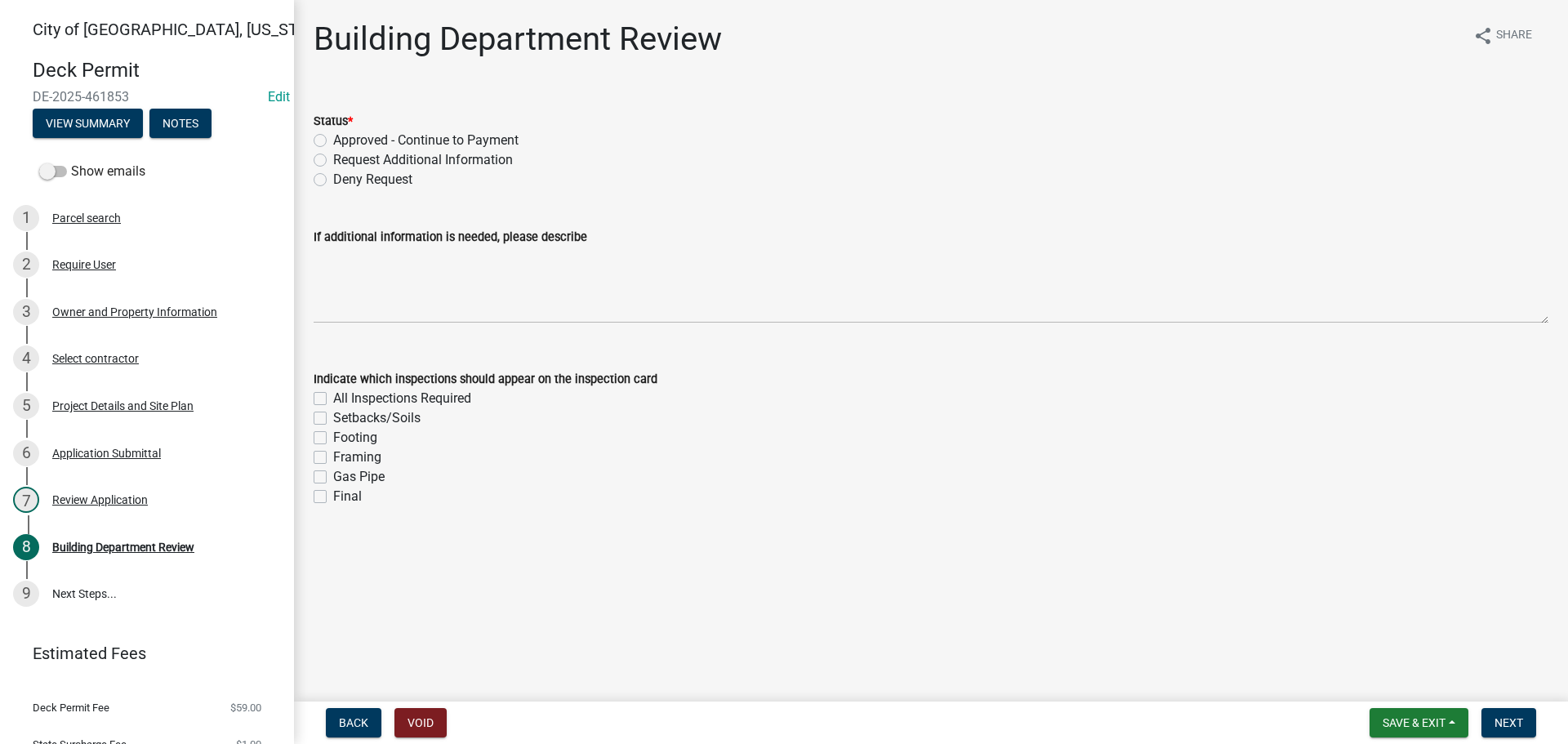
click at [333, 134] on label "Approved - Continue to Payment" at bounding box center [426, 140] width 186 height 20
click at [333, 134] on input "Approved - Continue to Payment" at bounding box center [338, 135] width 11 height 11
radio input "true"
click at [333, 423] on label "Setbacks/Soils" at bounding box center [376, 418] width 87 height 20
click at [333, 419] on input "Setbacks/Soils" at bounding box center [338, 413] width 11 height 11
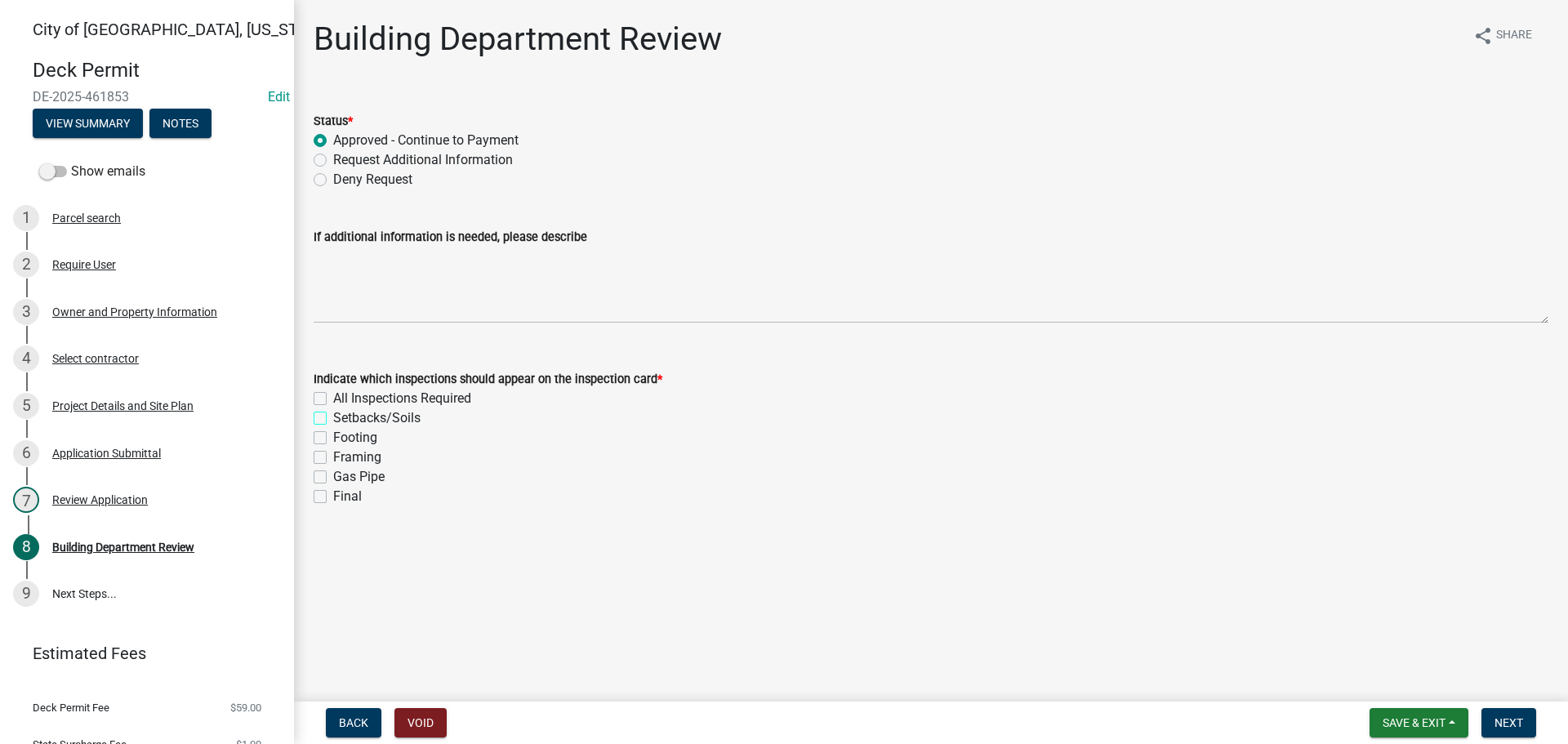
checkbox input "true"
checkbox input "false"
checkbox input "true"
checkbox input "false"
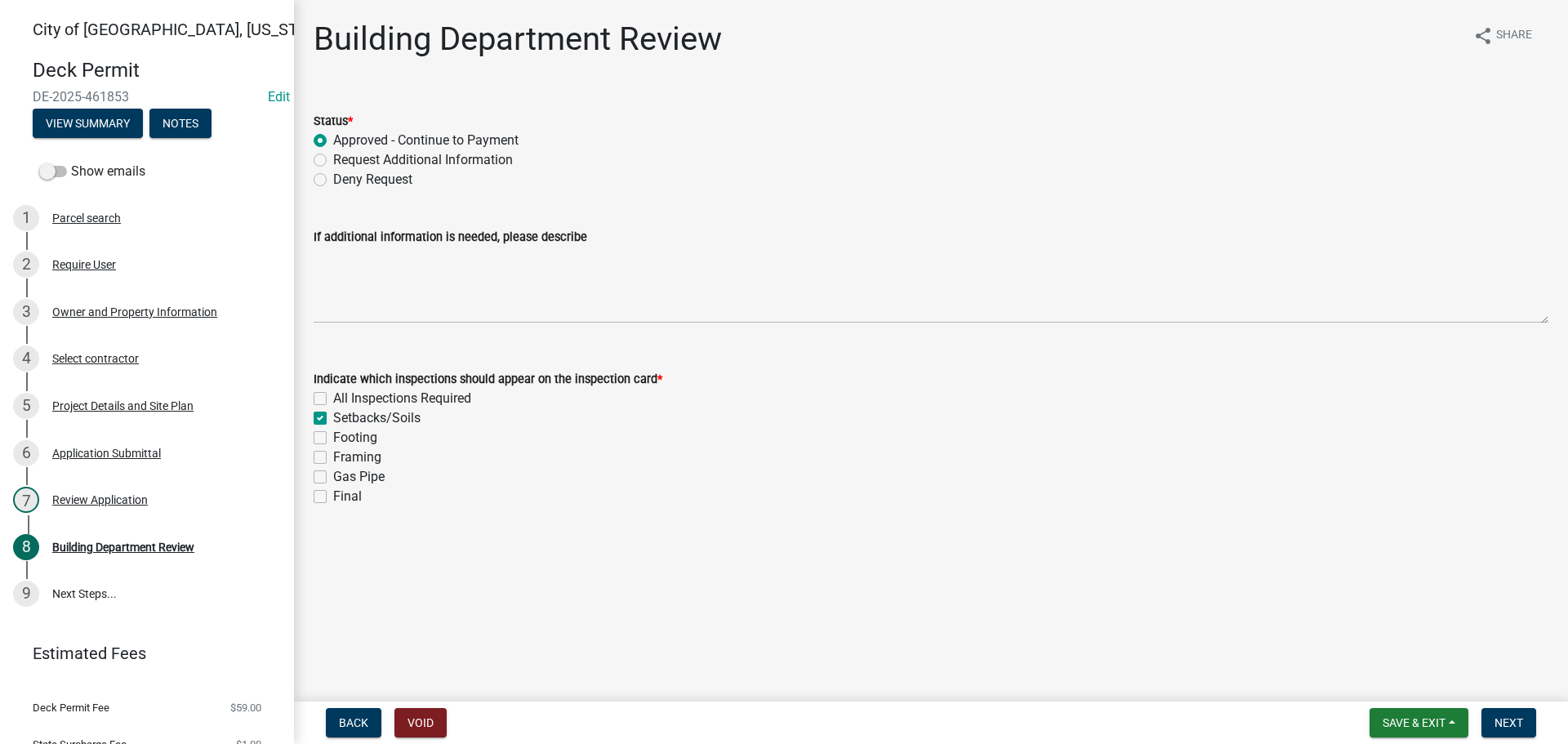
checkbox input "false"
click at [333, 417] on label "Setbacks/Soils" at bounding box center [376, 418] width 87 height 20
click at [333, 417] on input "Setbacks/Soils" at bounding box center [338, 413] width 11 height 11
checkbox input "false"
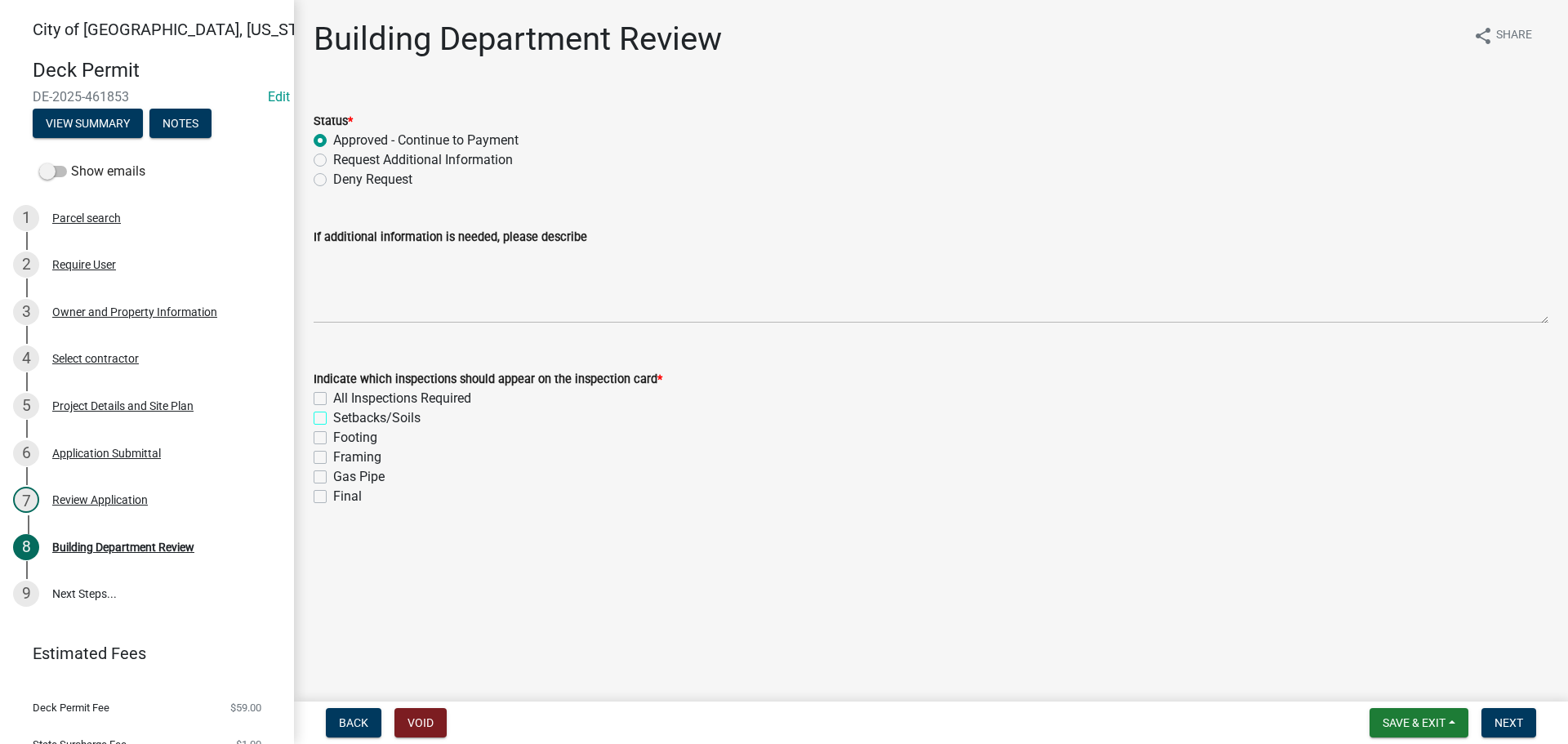
checkbox input "false"
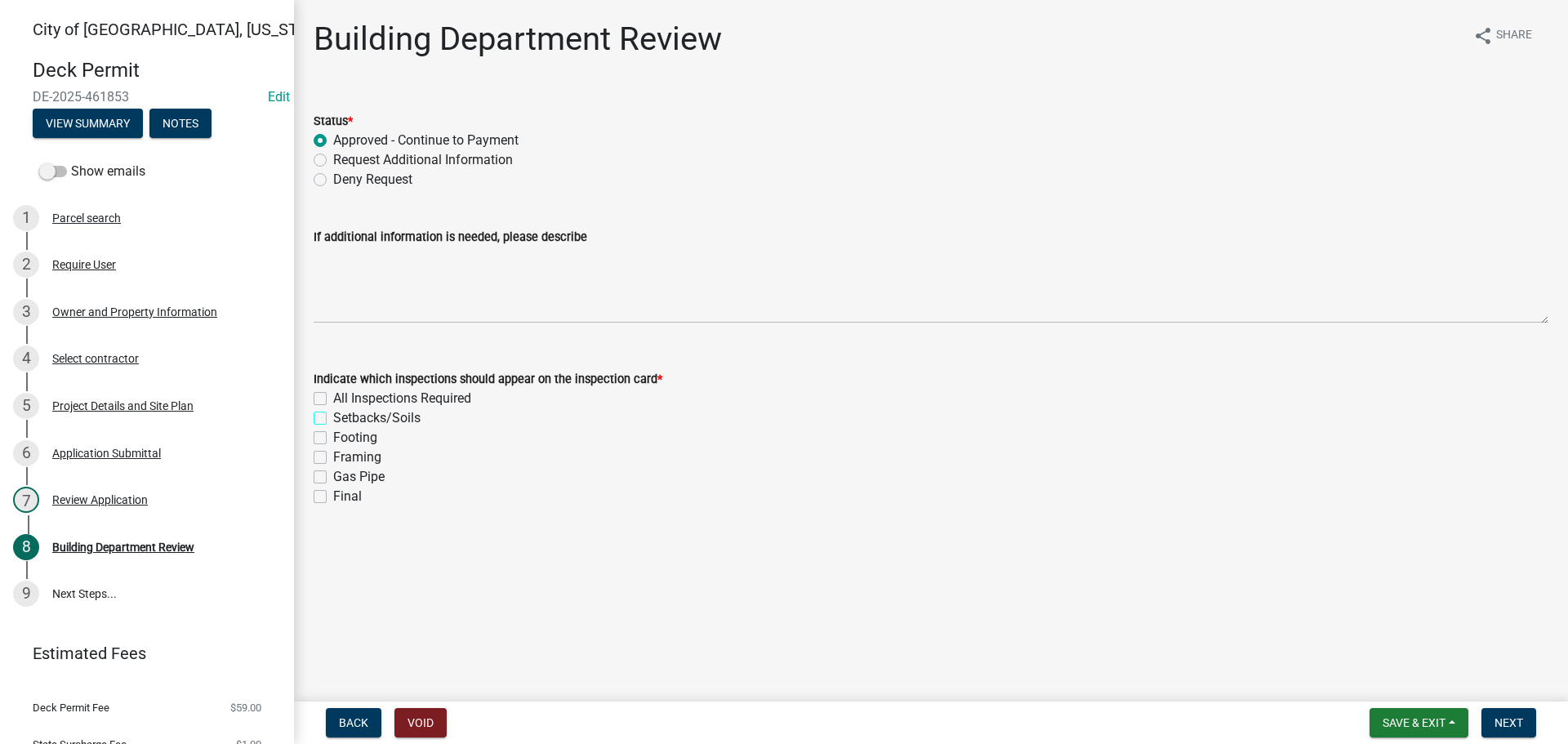
checkbox input "false"
click at [316, 440] on div "Indicate which inspections should appear on the inspection card * All Inspectio…" at bounding box center [930, 428] width 1259 height 157
click at [333, 440] on label "Footing" at bounding box center [354, 438] width 44 height 20
click at [333, 439] on input "Footing" at bounding box center [338, 433] width 11 height 11
checkbox input "true"
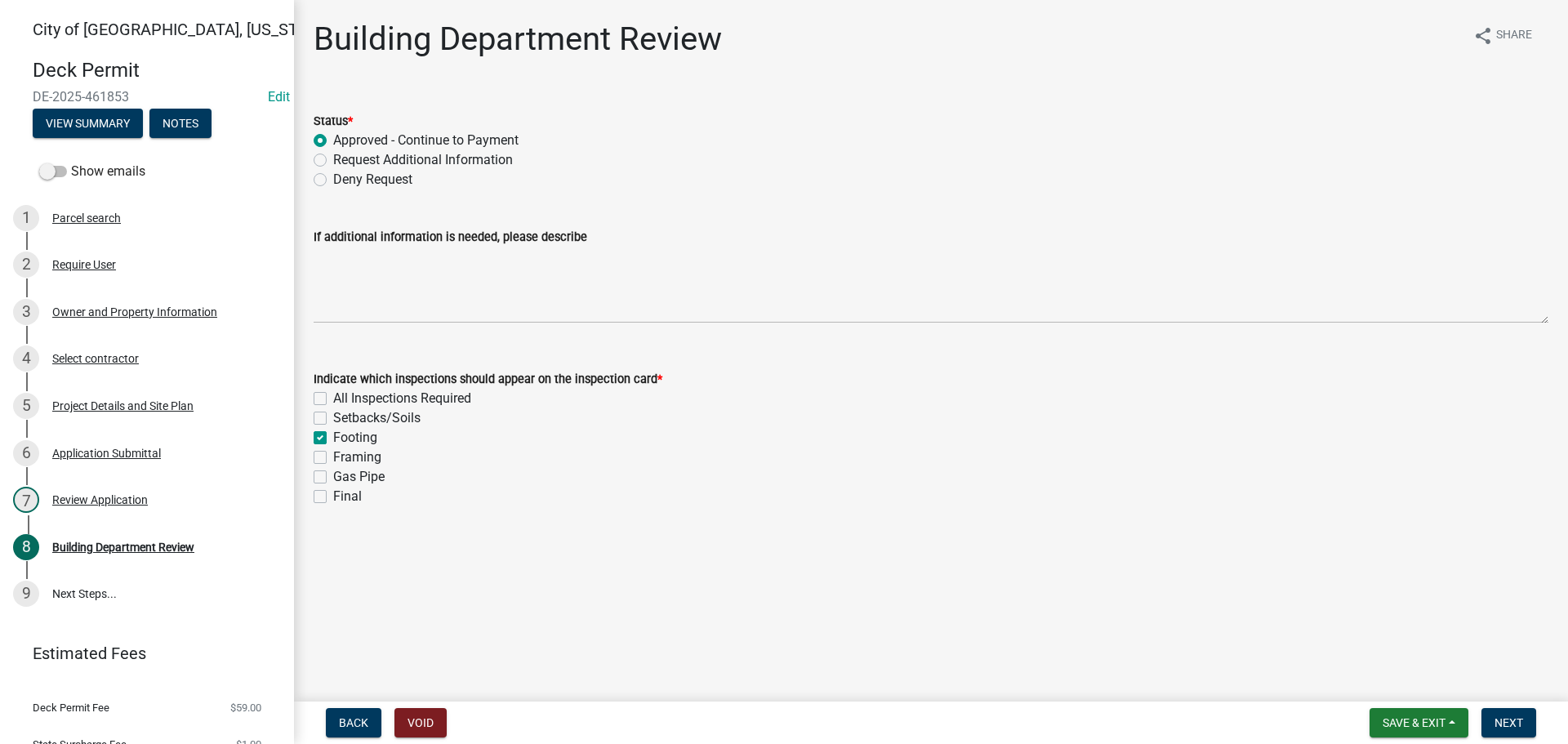
checkbox input "false"
checkbox input "true"
checkbox input "false"
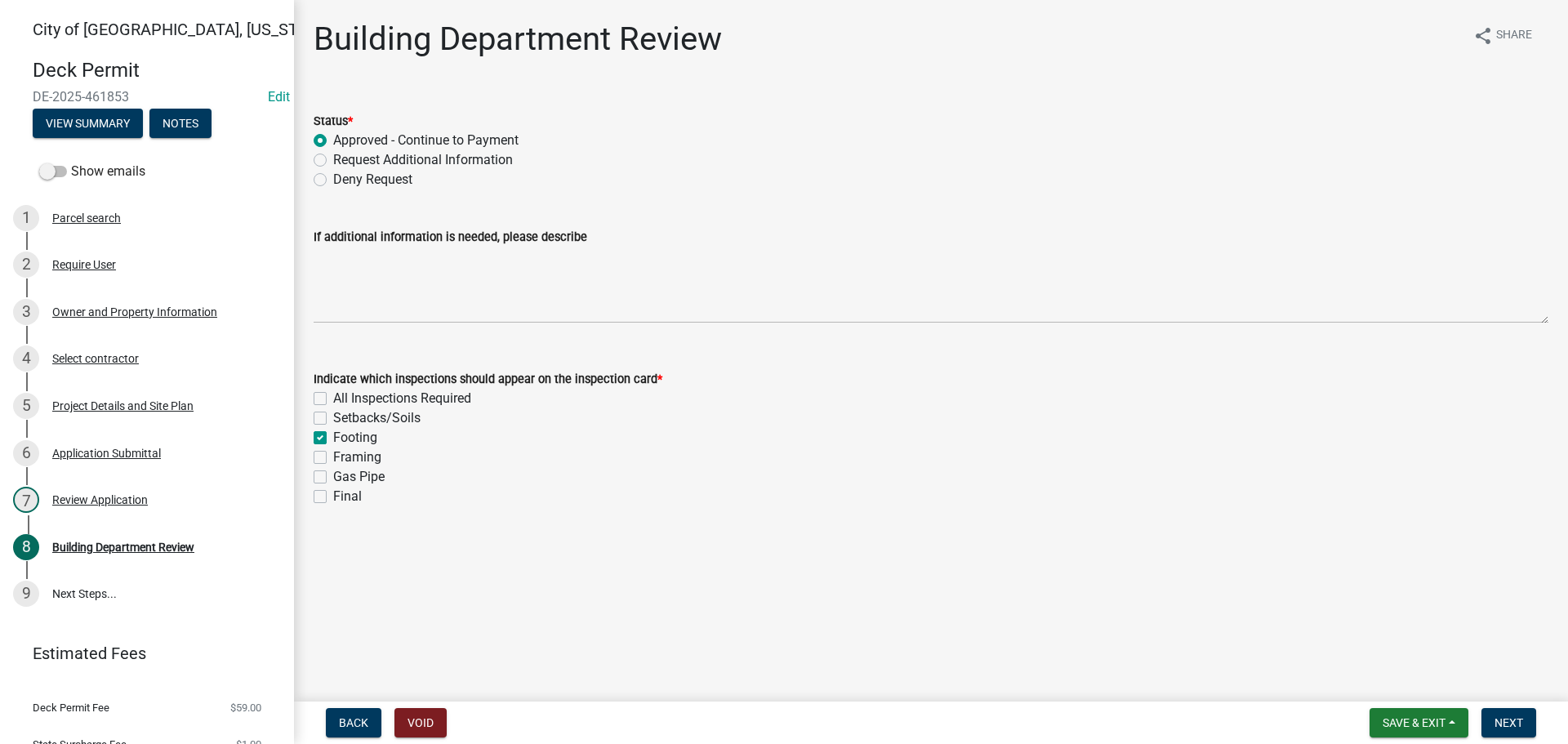
checkbox input "false"
click at [333, 460] on label "Framing" at bounding box center [356, 457] width 48 height 20
click at [333, 458] on input "Framing" at bounding box center [338, 453] width 11 height 11
checkbox input "true"
checkbox input "false"
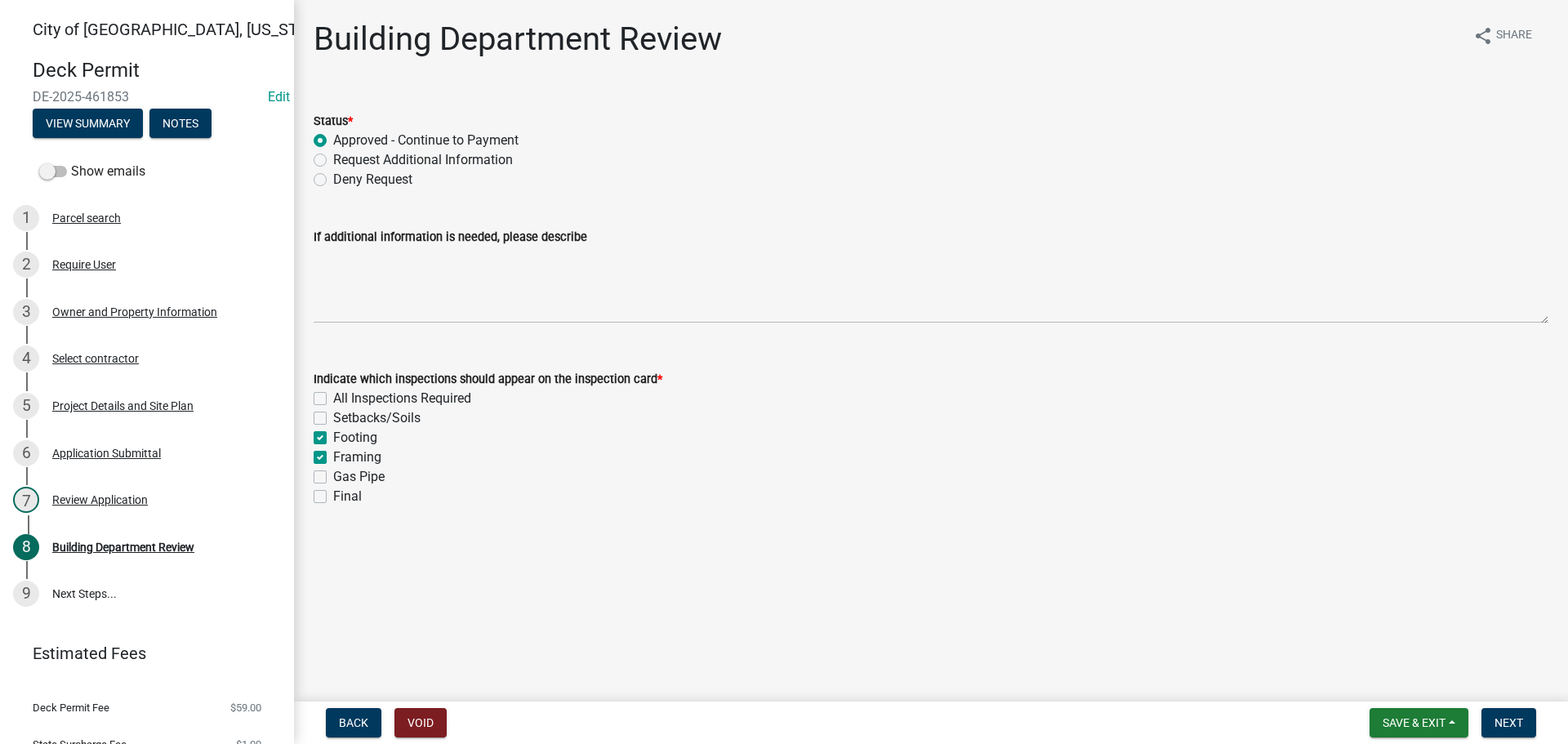
checkbox input "false"
checkbox input "true"
checkbox input "false"
click at [333, 501] on label "Final" at bounding box center [347, 497] width 29 height 20
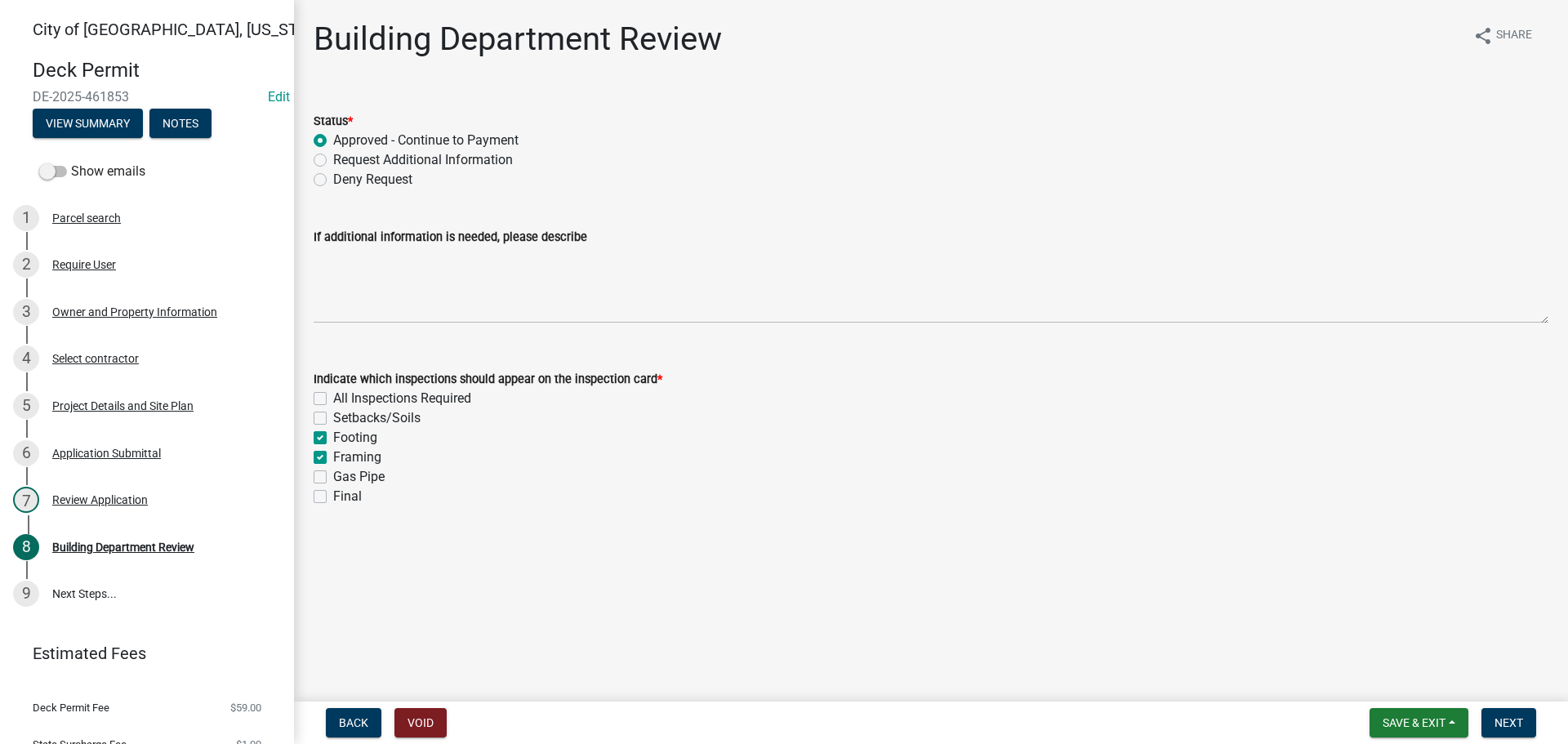
click at [333, 498] on input "Final" at bounding box center [338, 492] width 11 height 11
checkbox input "true"
checkbox input "false"
checkbox input "true"
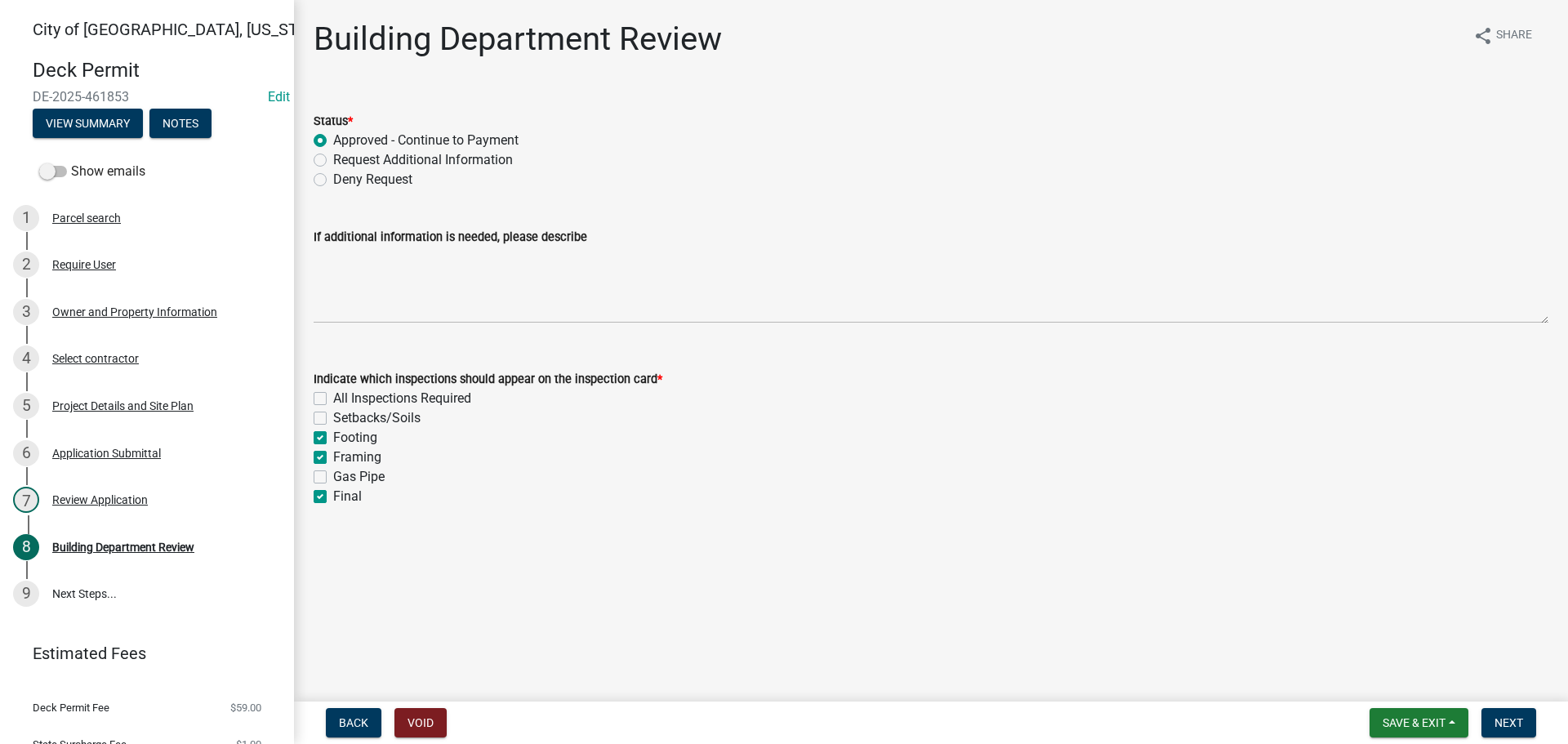
checkbox input "true"
checkbox input "false"
checkbox input "true"
click at [1503, 720] on span "Next" at bounding box center [1508, 722] width 29 height 13
